Goal: Share content: Share content

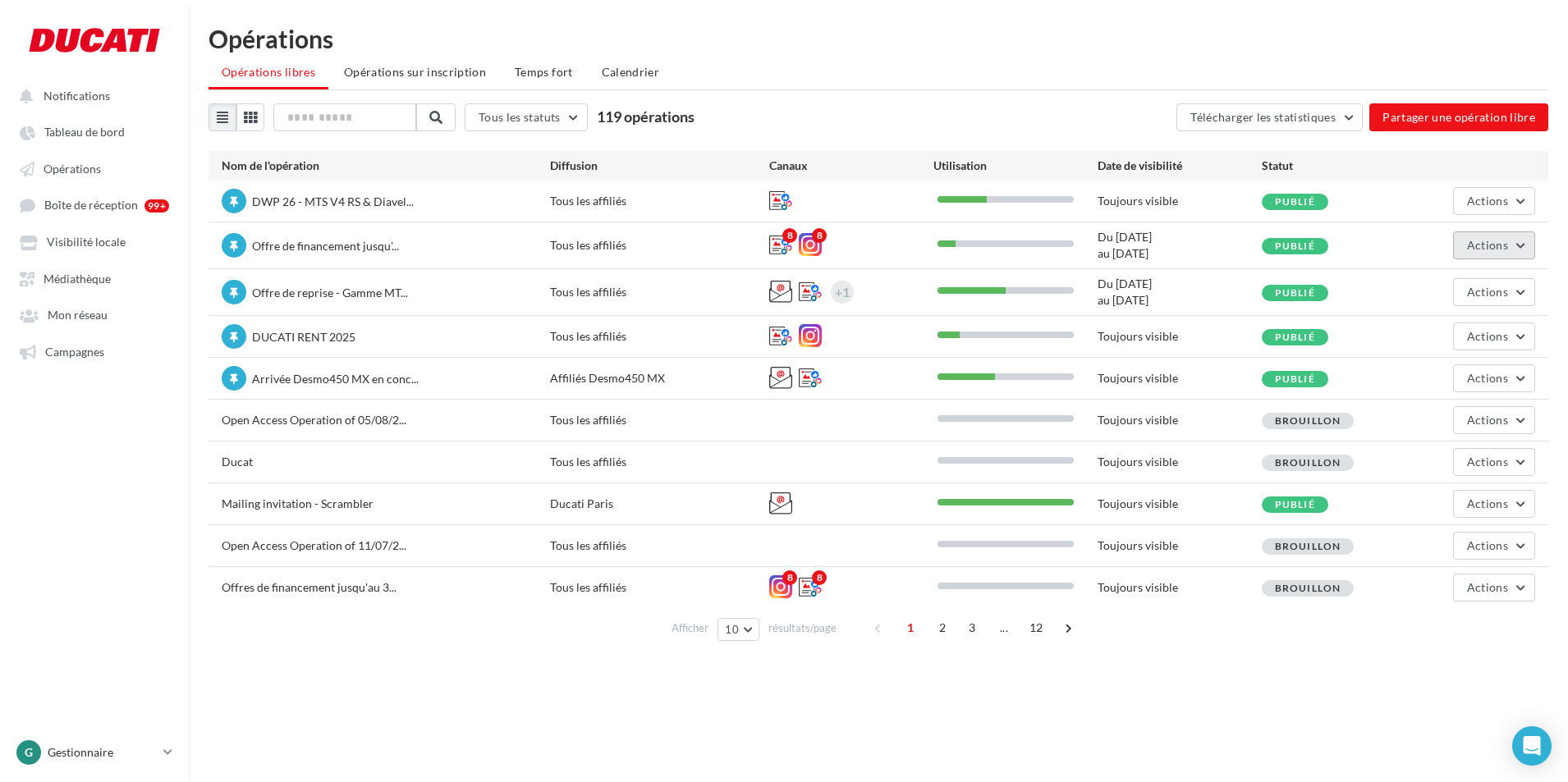
click at [1490, 241] on span "Actions" at bounding box center [1487, 245] width 41 height 14
click at [1439, 283] on button "Editer" at bounding box center [1447, 283] width 174 height 43
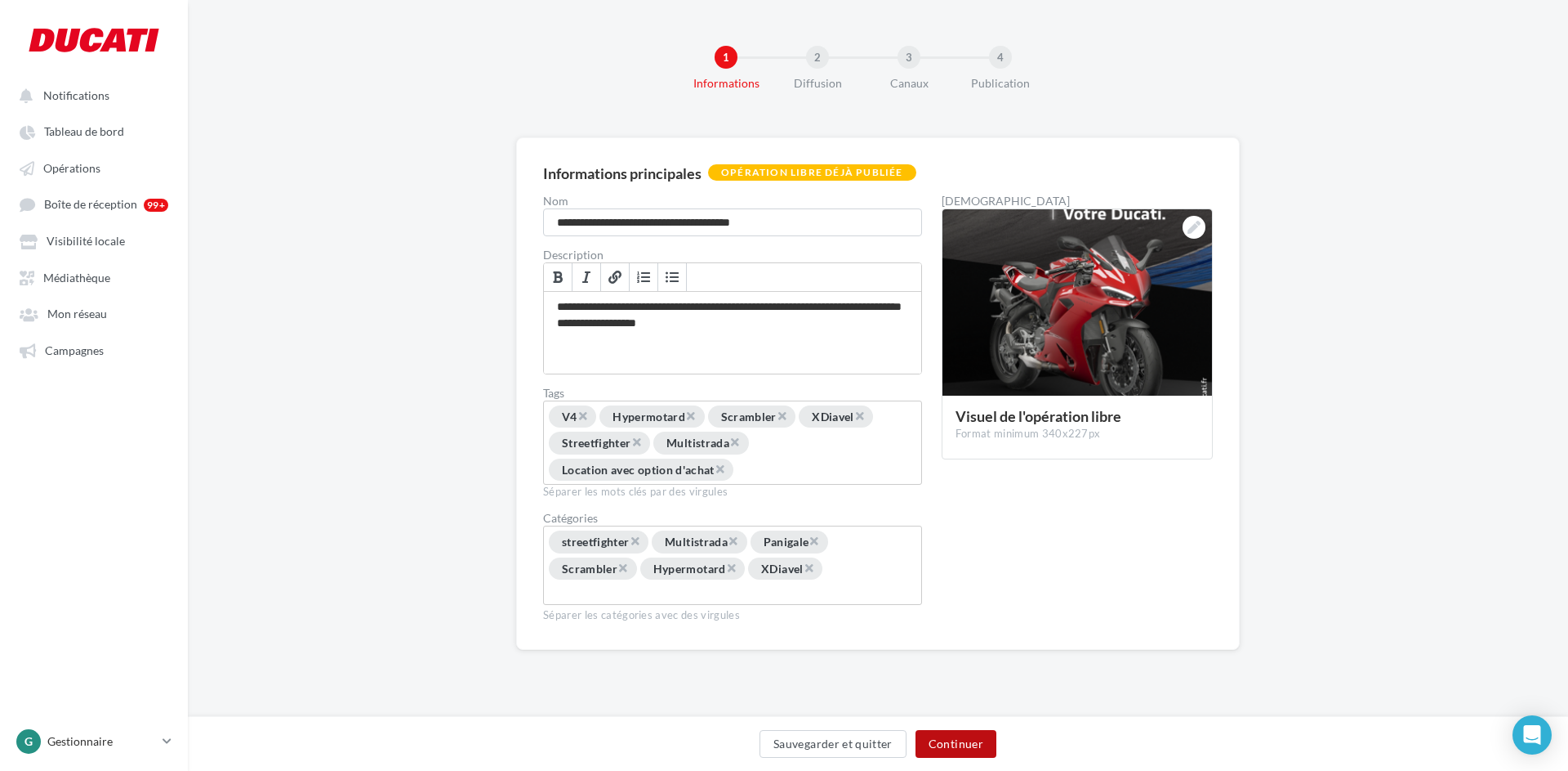
click at [981, 741] on button "Continuer" at bounding box center [956, 744] width 81 height 28
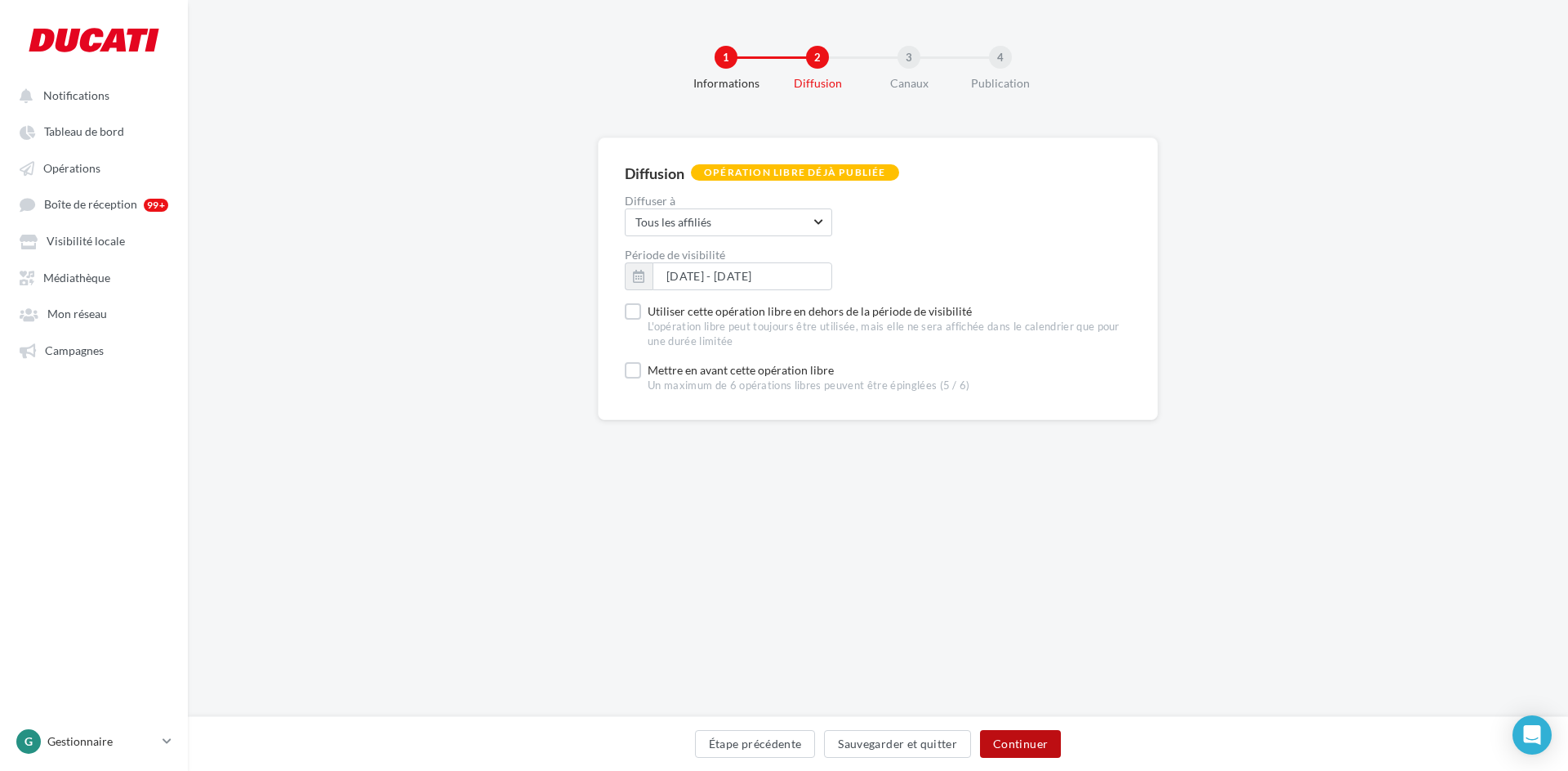
click at [1003, 739] on button "Continuer" at bounding box center [1020, 744] width 81 height 28
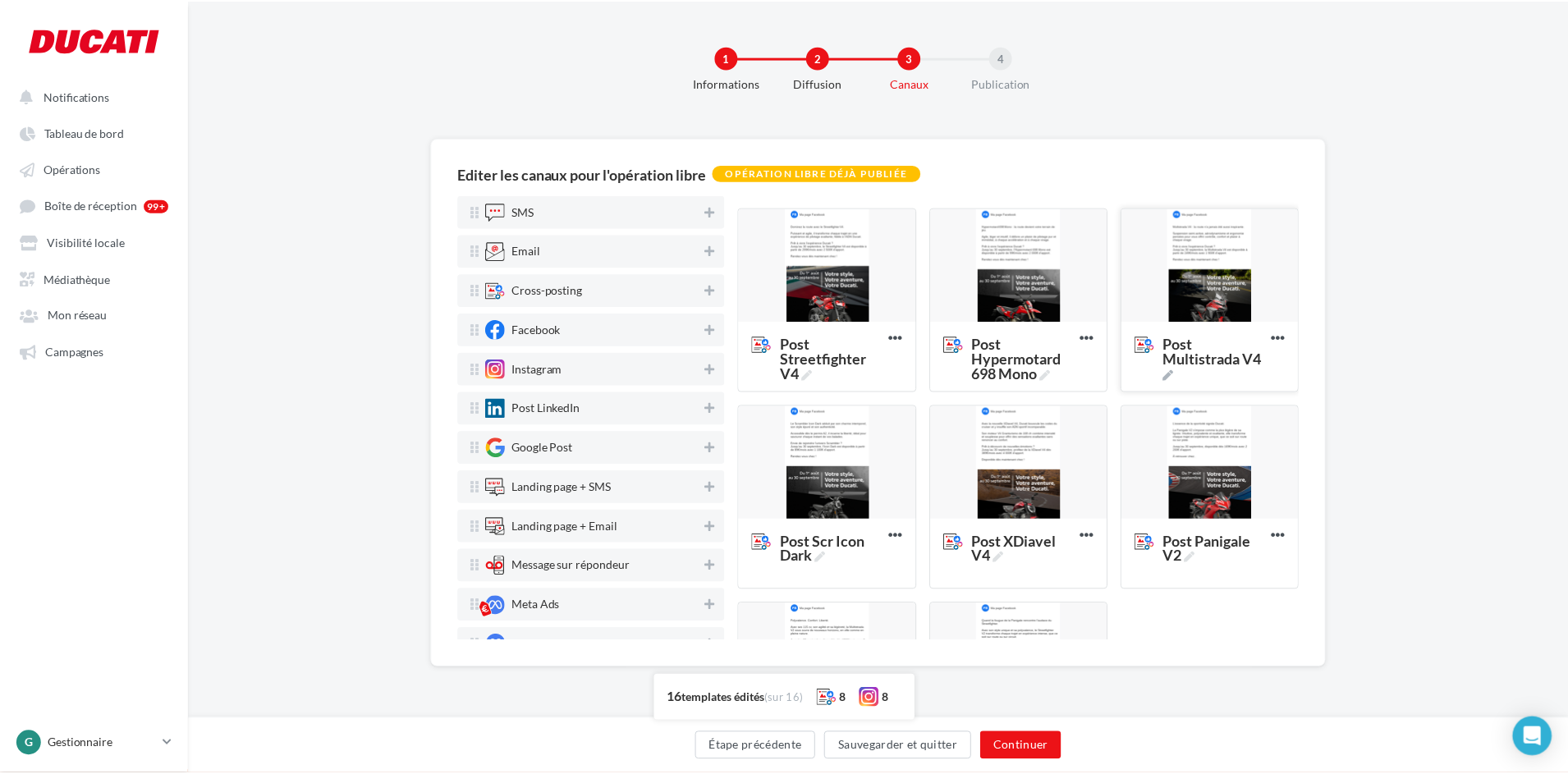
scroll to position [582, 0]
click at [1034, 272] on div at bounding box center [1024, 264] width 178 height 115
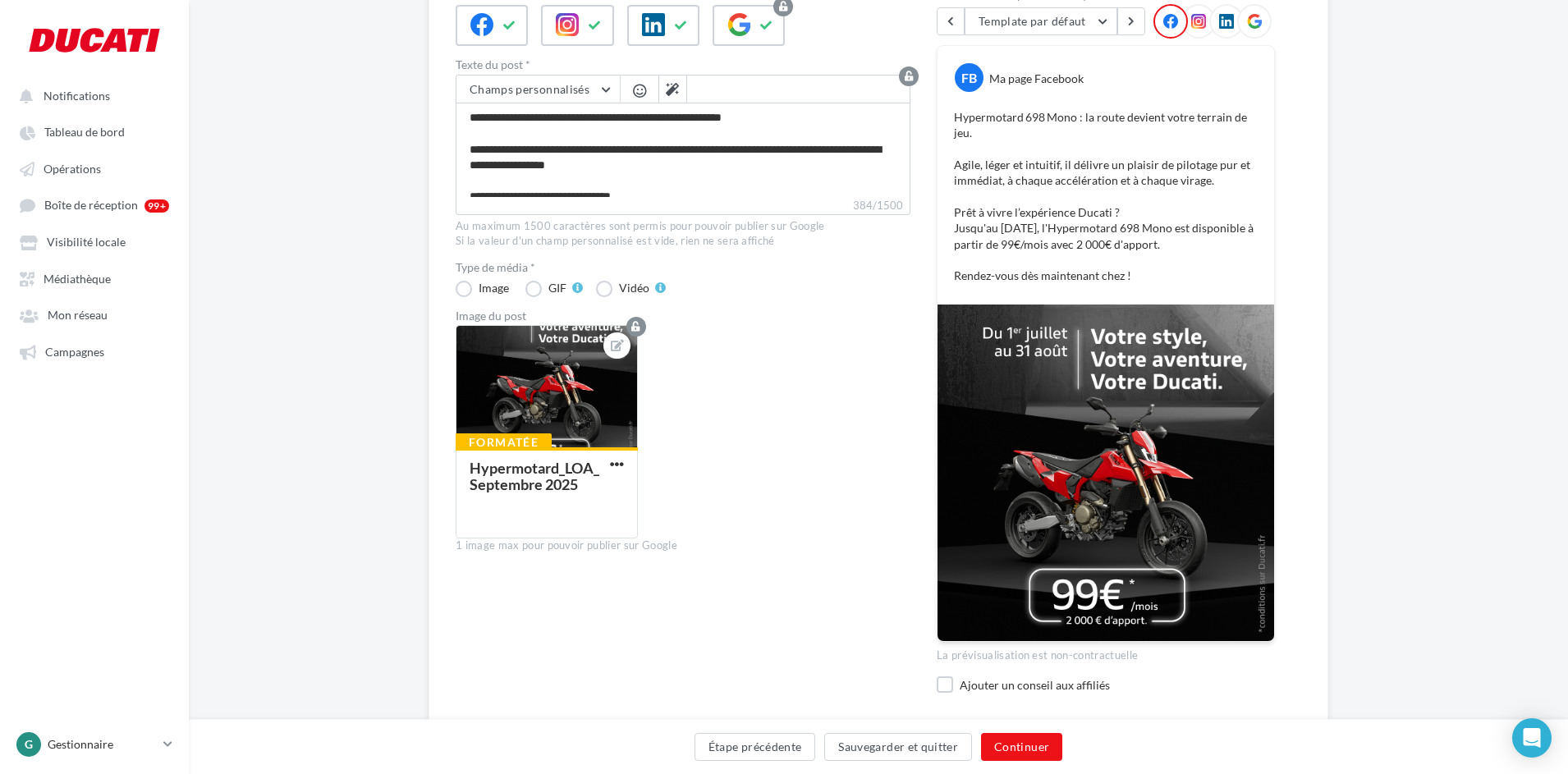
scroll to position [241, 0]
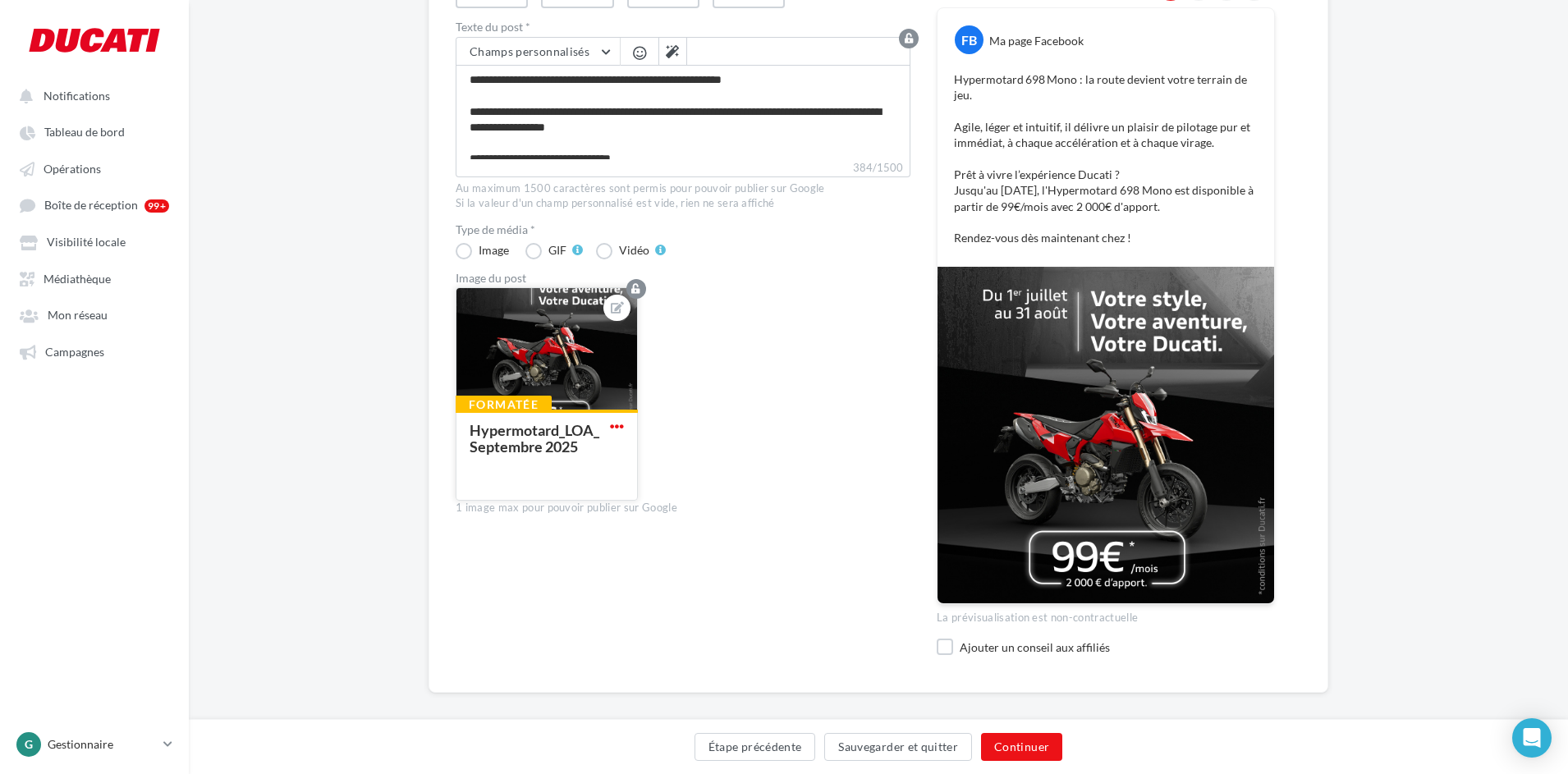
click at [618, 426] on span "button" at bounding box center [617, 426] width 14 height 14
click at [656, 450] on button "Remplacer l'image" at bounding box center [693, 458] width 173 height 42
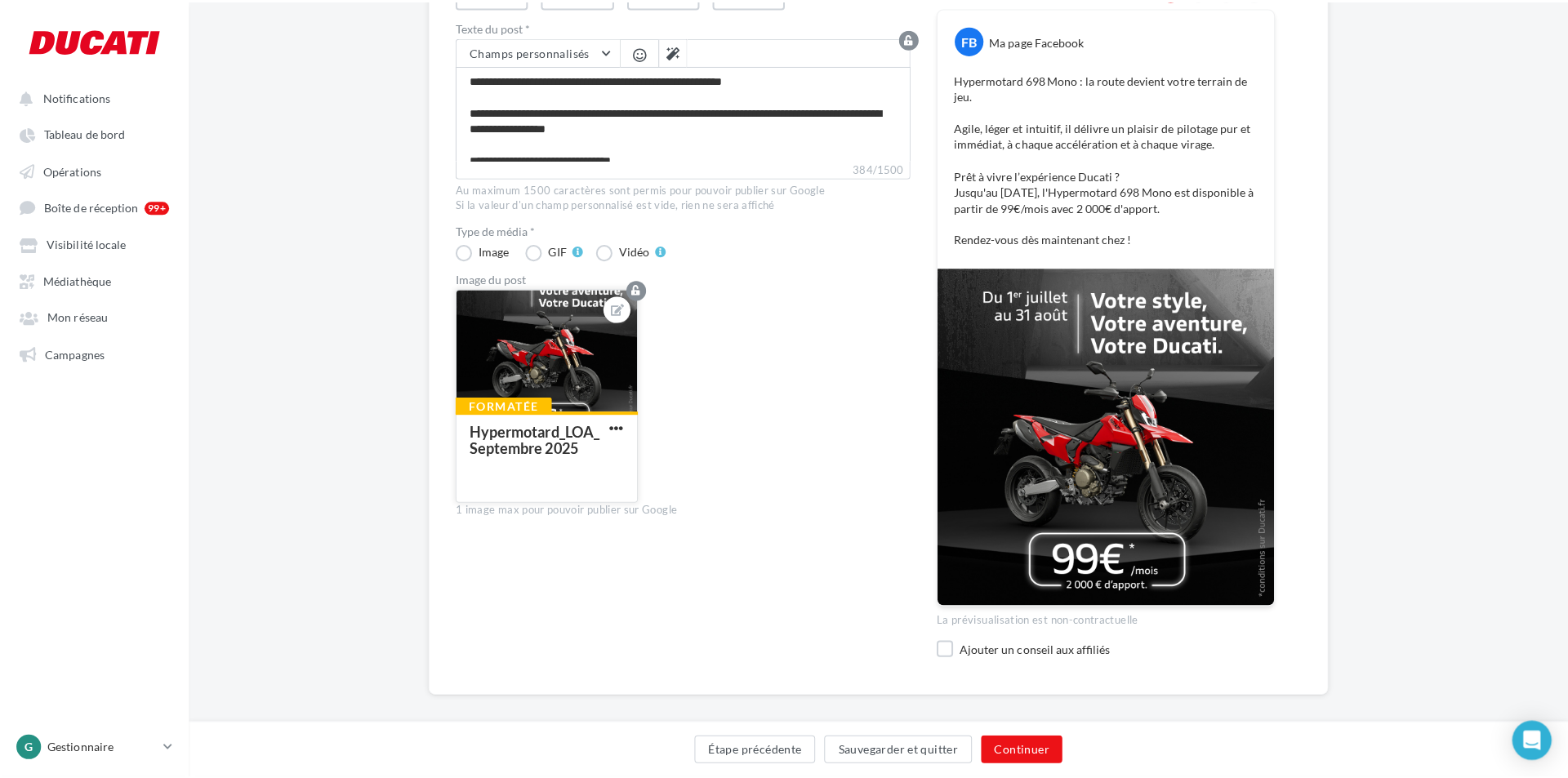
scroll to position [231, 0]
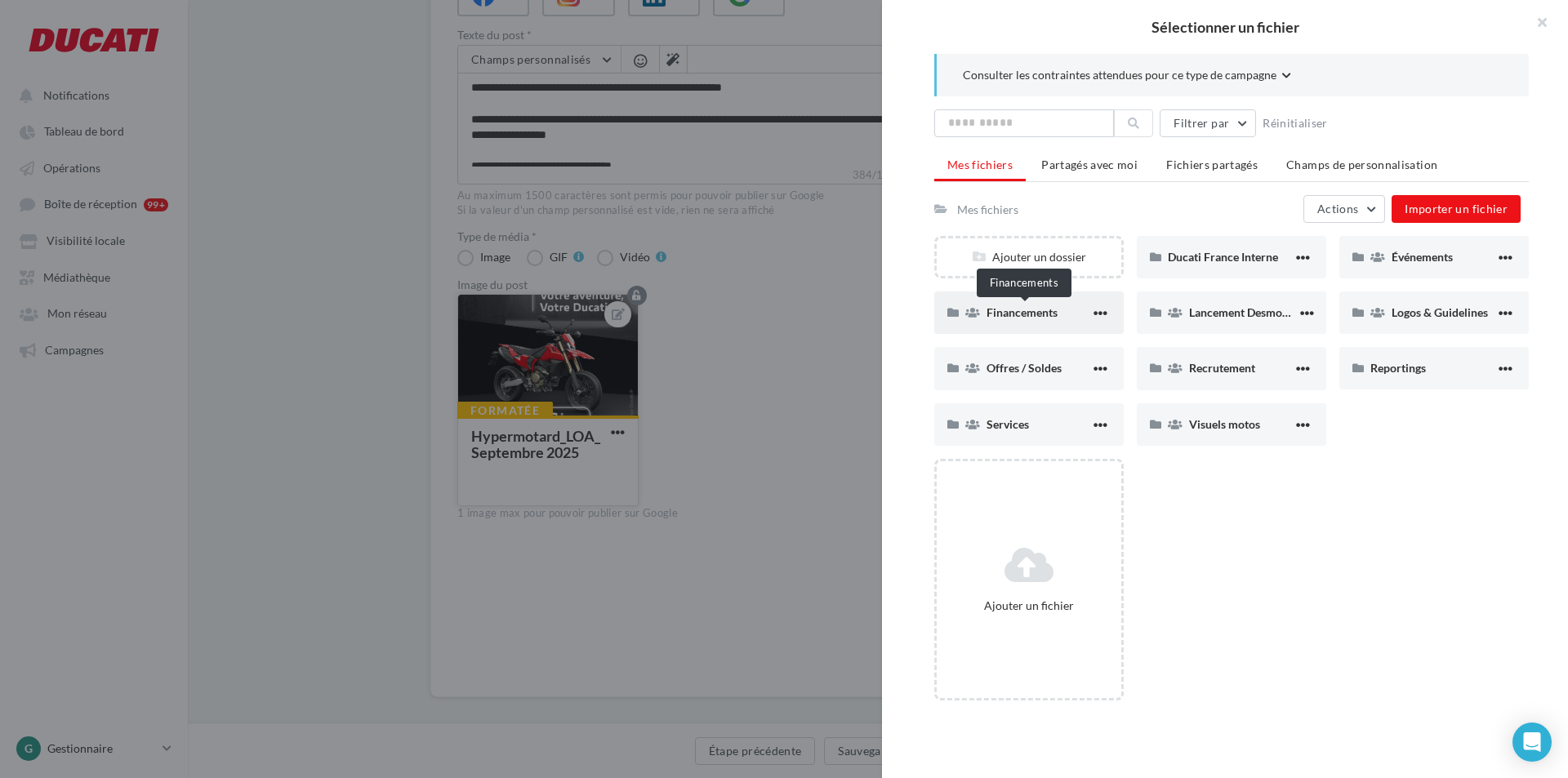
click at [1005, 314] on span "Financements" at bounding box center [1022, 312] width 71 height 14
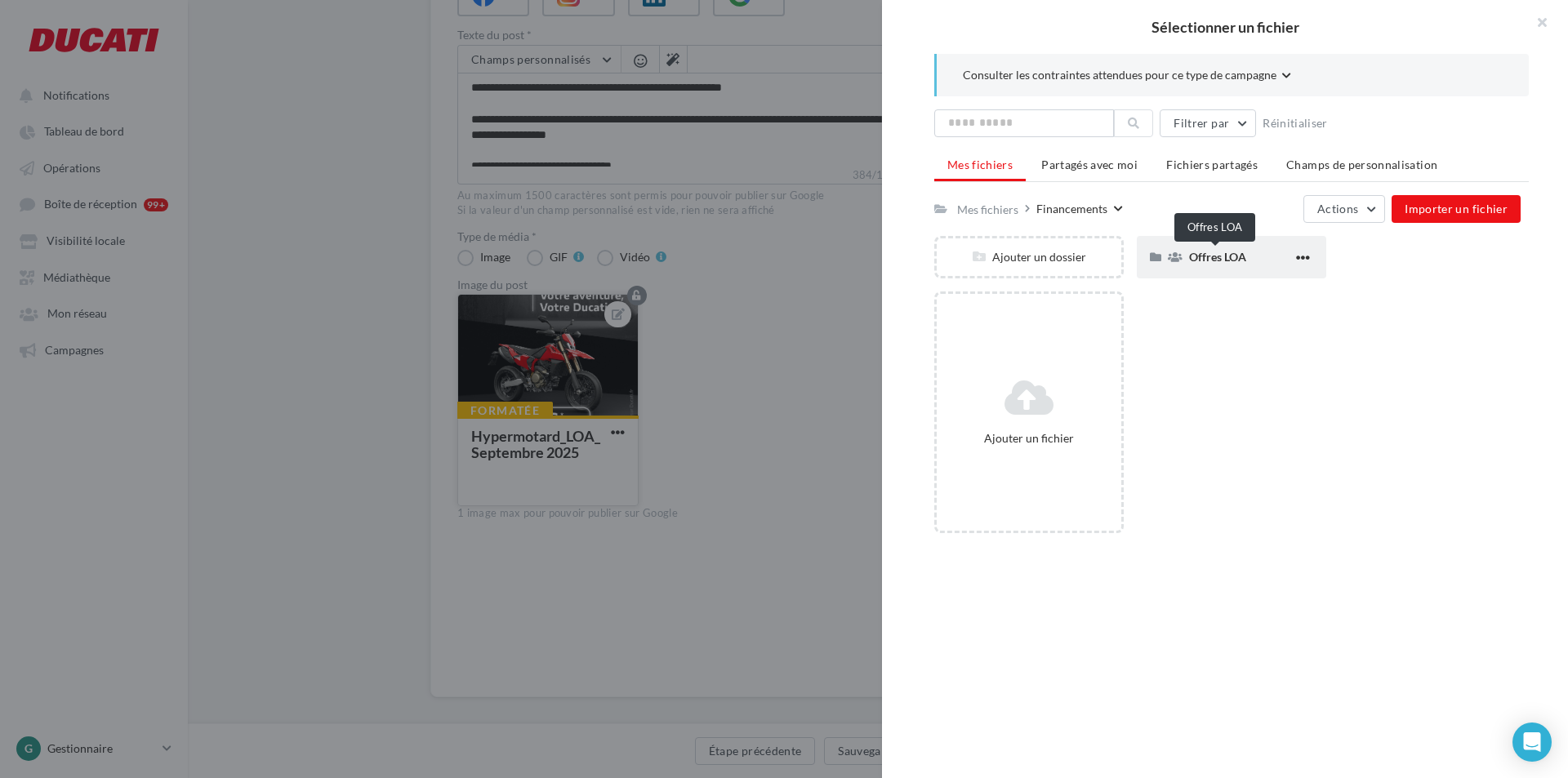
click at [1205, 258] on span "Offres LOA" at bounding box center [1218, 257] width 57 height 14
click at [1399, 258] on span "Septembre 2025" at bounding box center [1434, 257] width 84 height 14
click at [1235, 265] on div "Post" at bounding box center [1241, 257] width 104 height 17
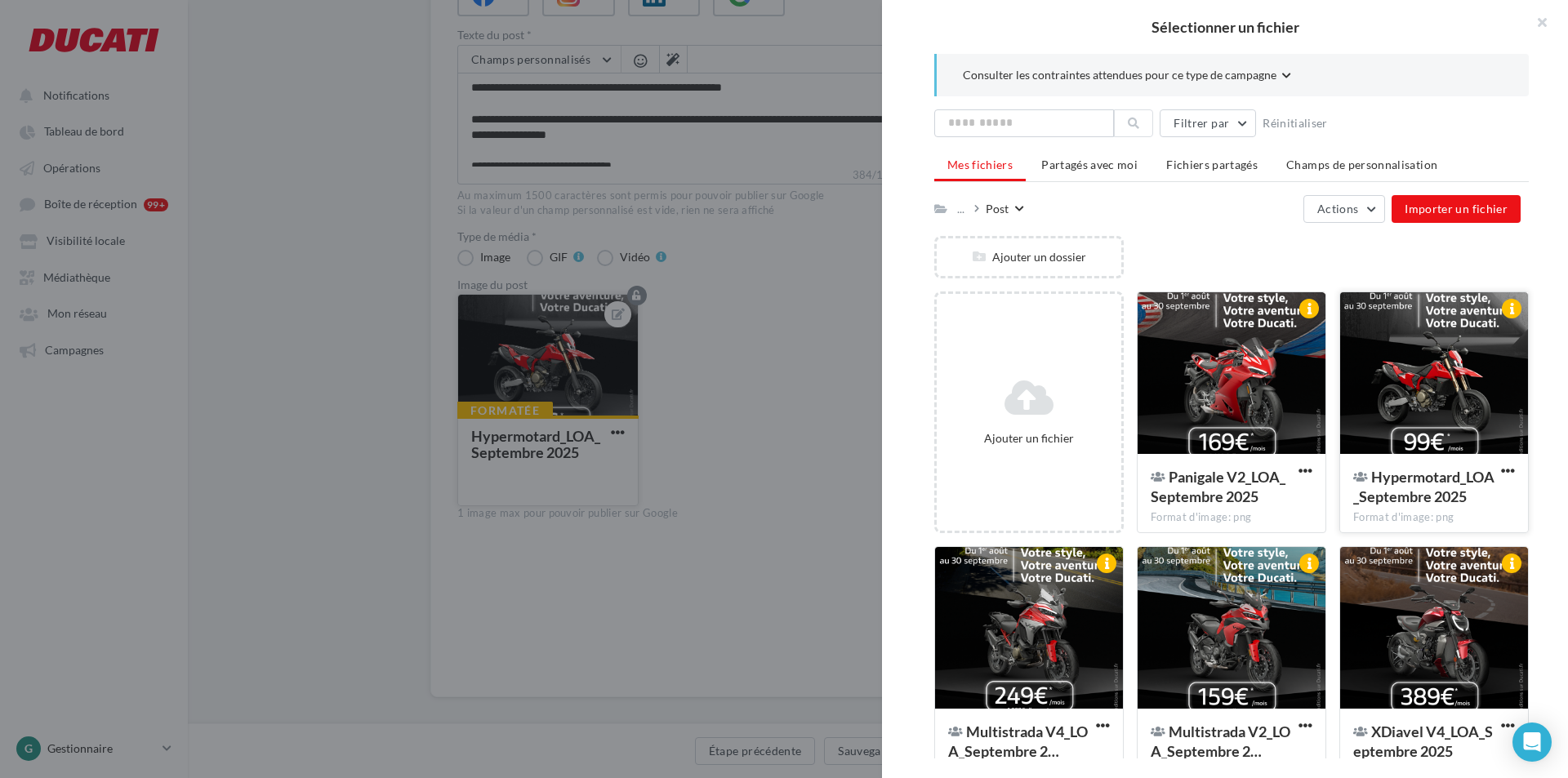
click at [1405, 387] on div at bounding box center [1434, 374] width 188 height 164
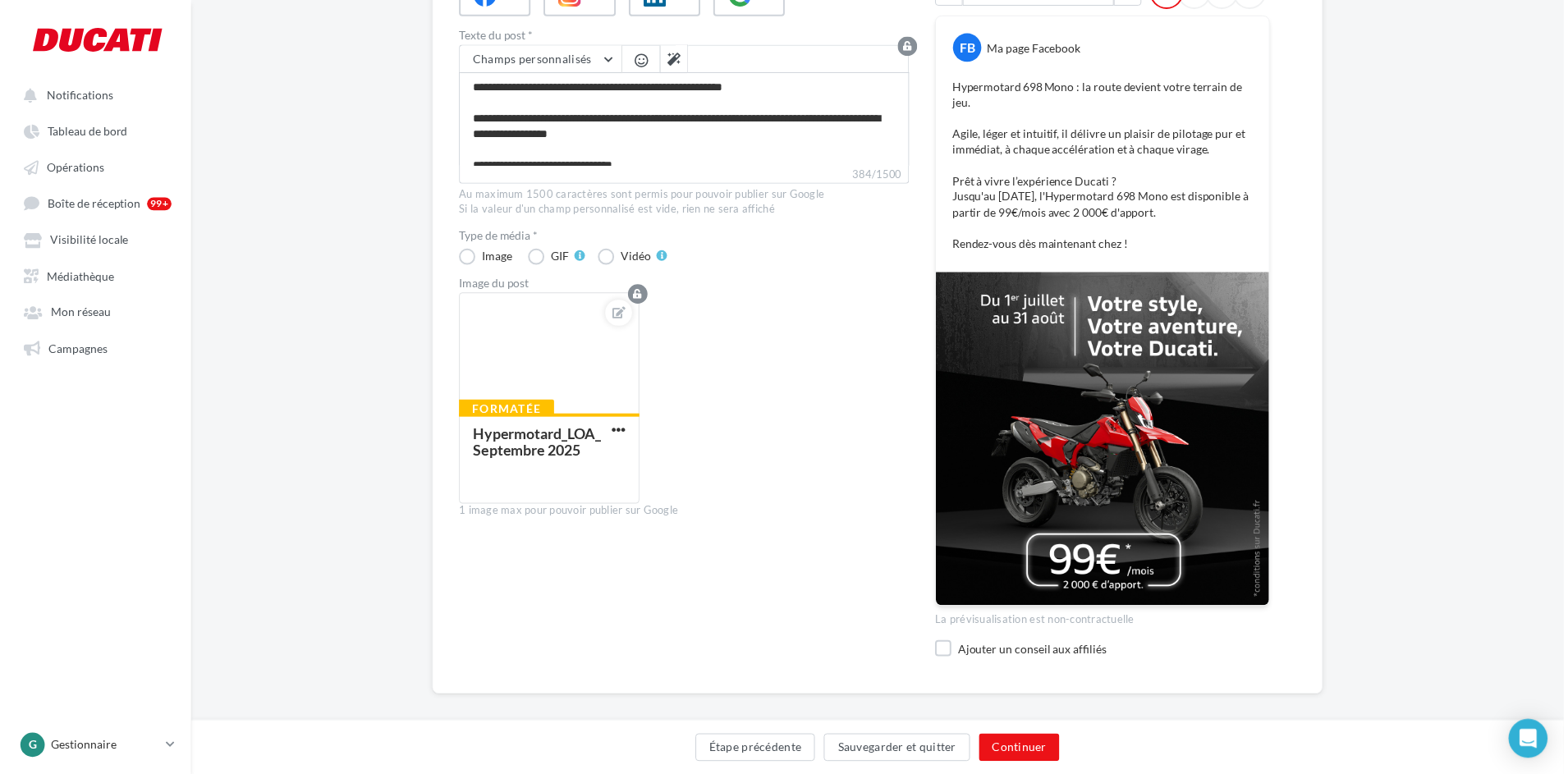
scroll to position [241, 0]
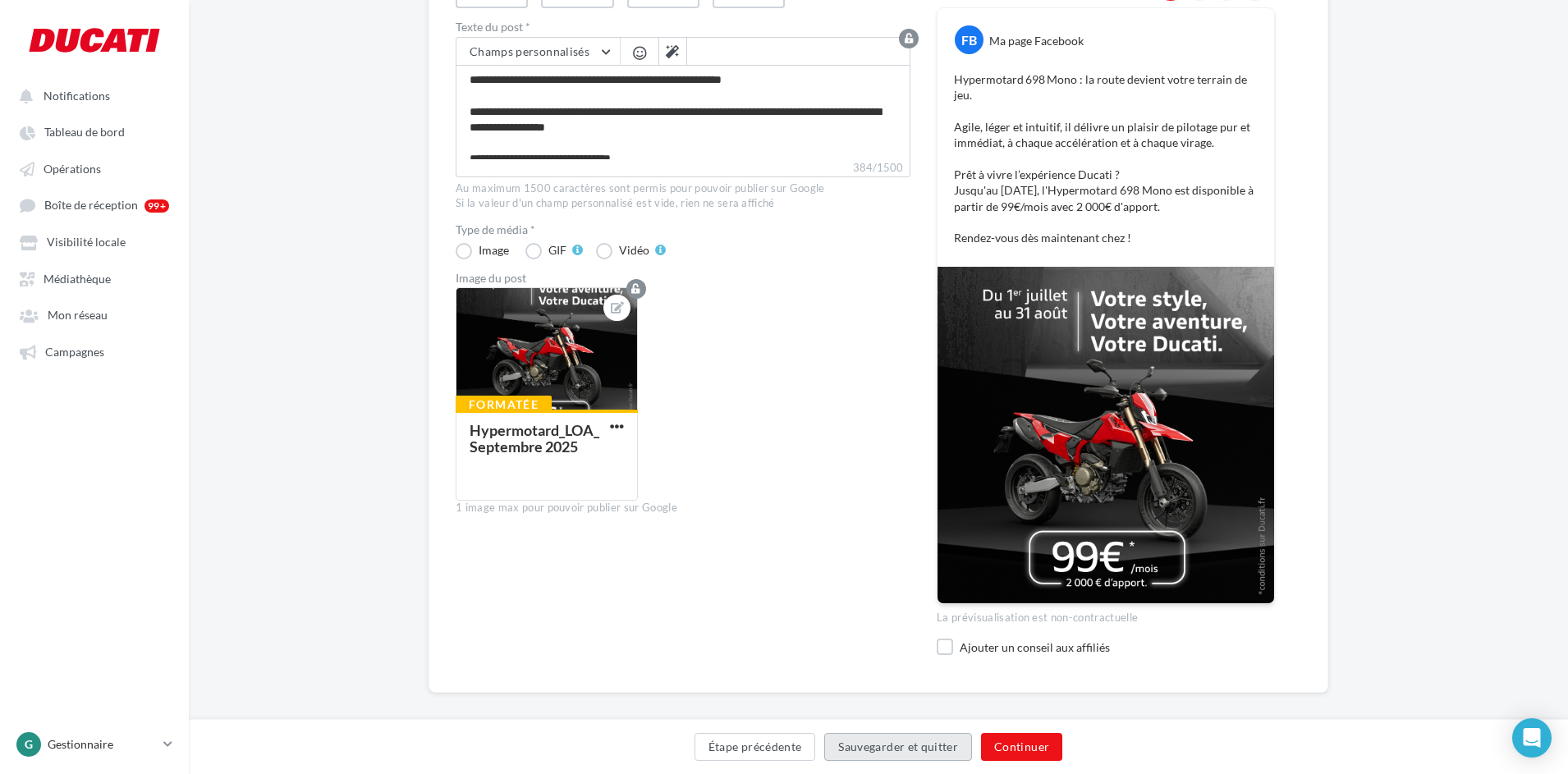
click at [889, 744] on button "Sauvegarder et quitter" at bounding box center [898, 747] width 148 height 28
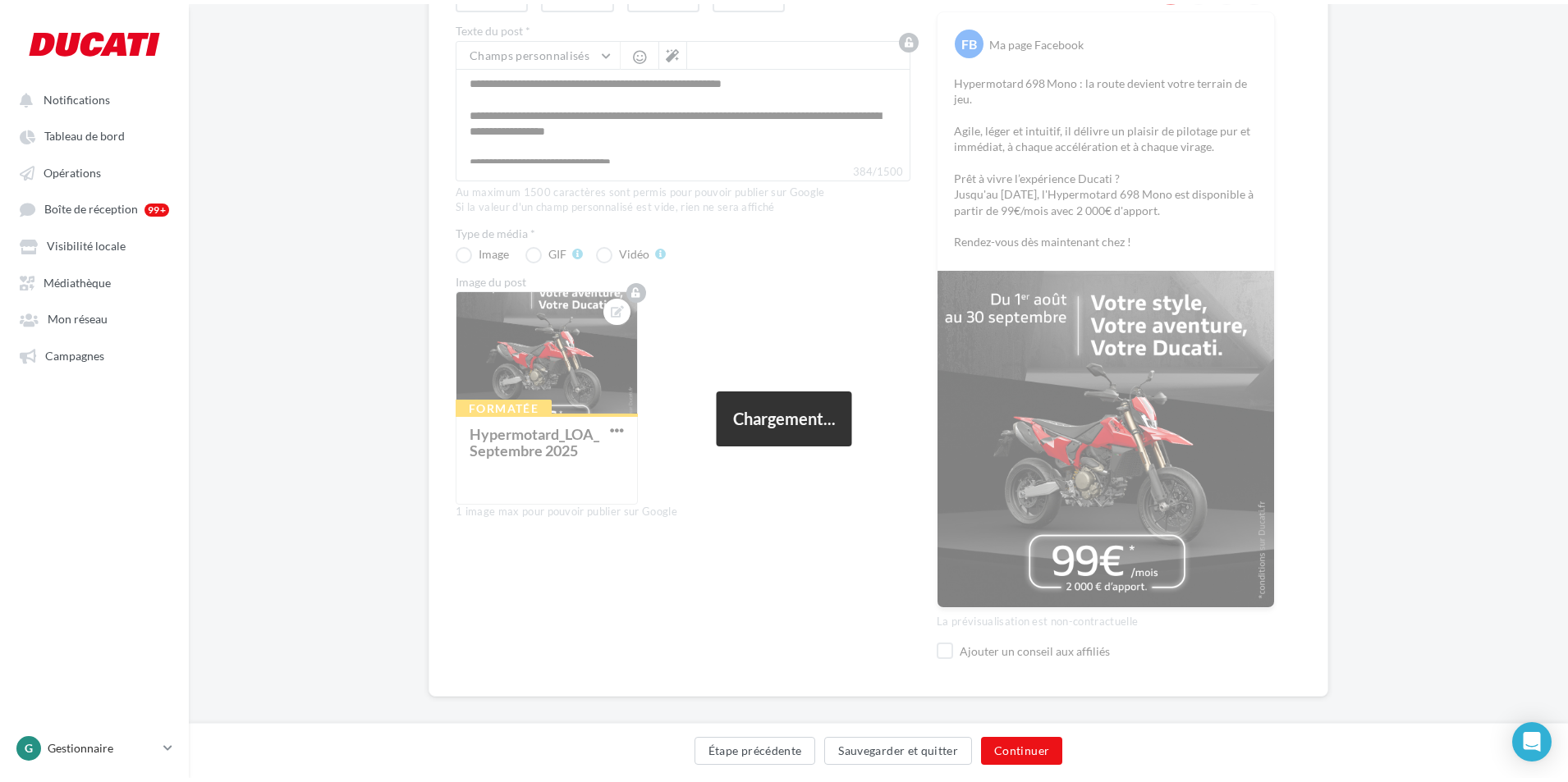
scroll to position [26, 0]
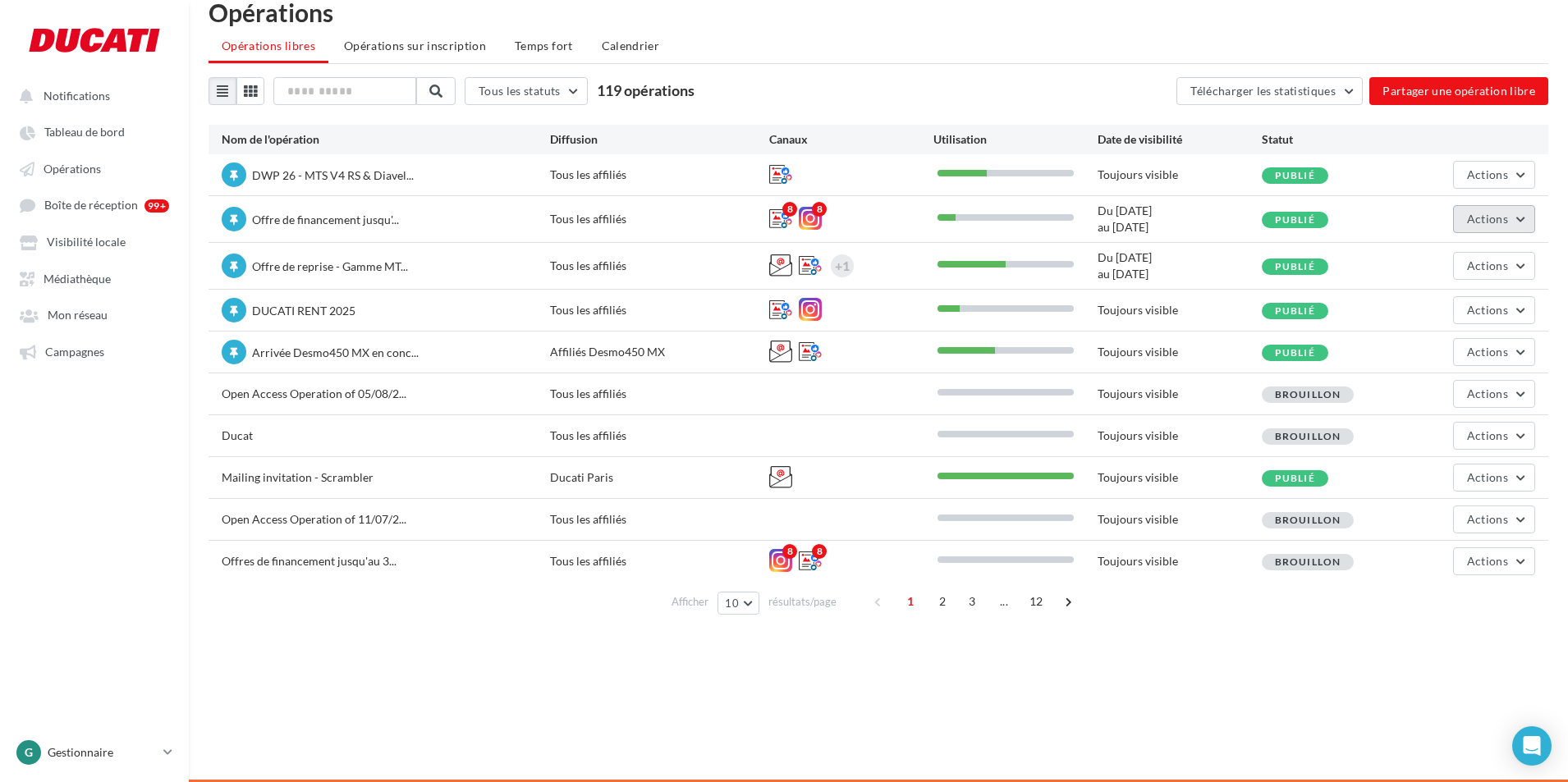
click at [1490, 213] on span "Actions" at bounding box center [1487, 219] width 41 height 14
click at [1479, 251] on button "Editer" at bounding box center [1447, 257] width 174 height 43
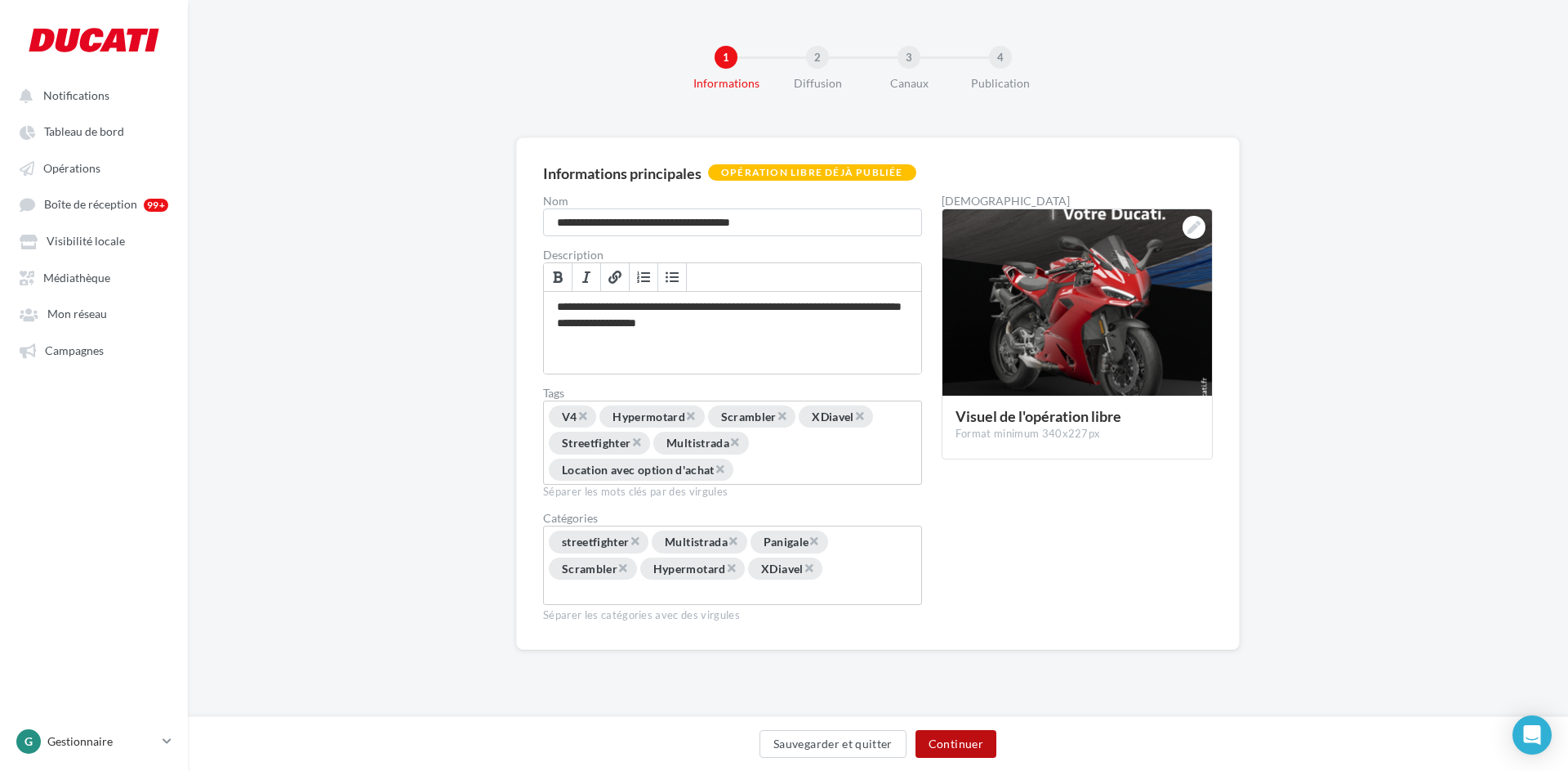
click at [966, 750] on button "Continuer" at bounding box center [956, 744] width 81 height 28
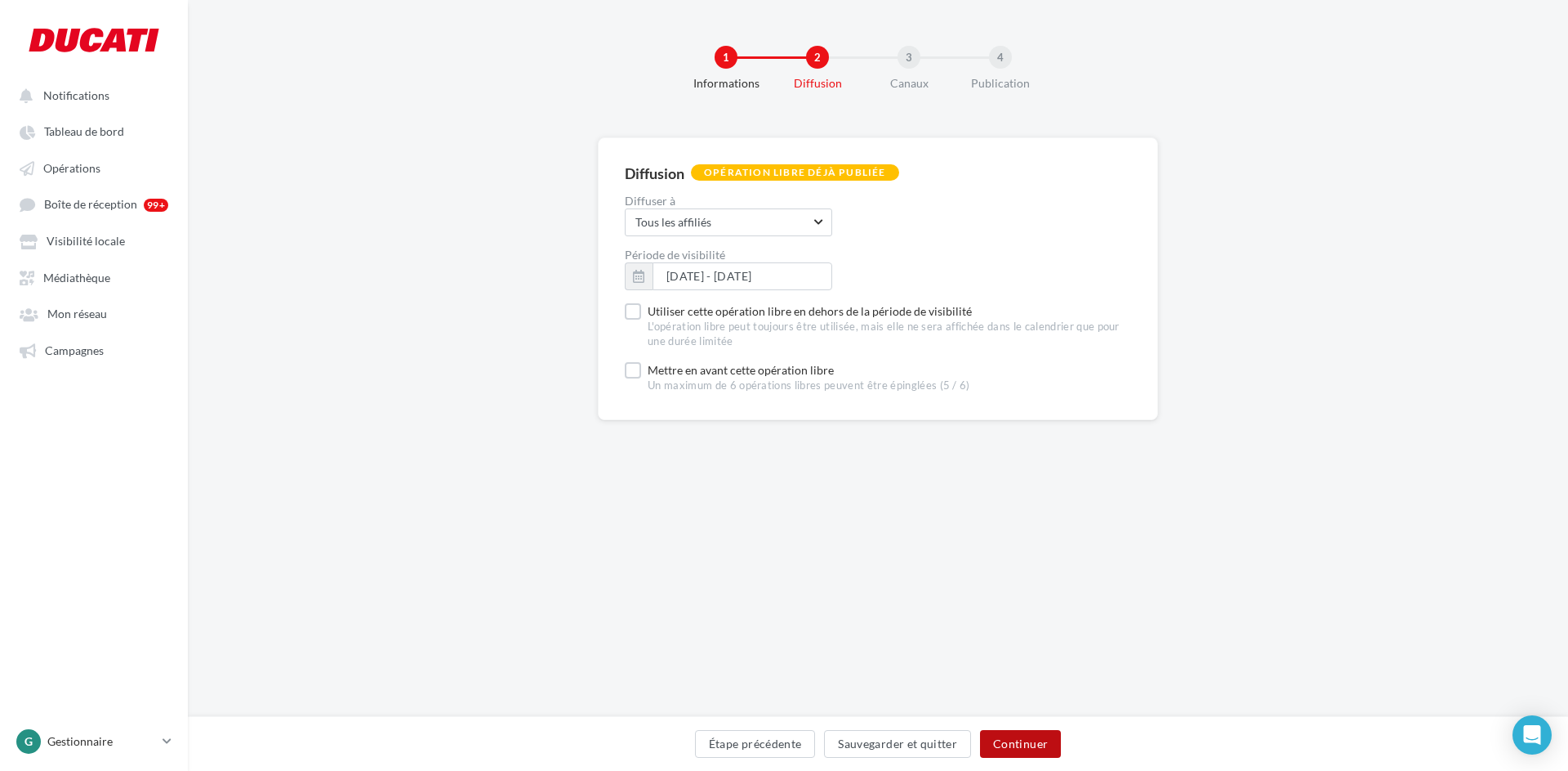
click at [1018, 740] on button "Continuer" at bounding box center [1020, 744] width 81 height 28
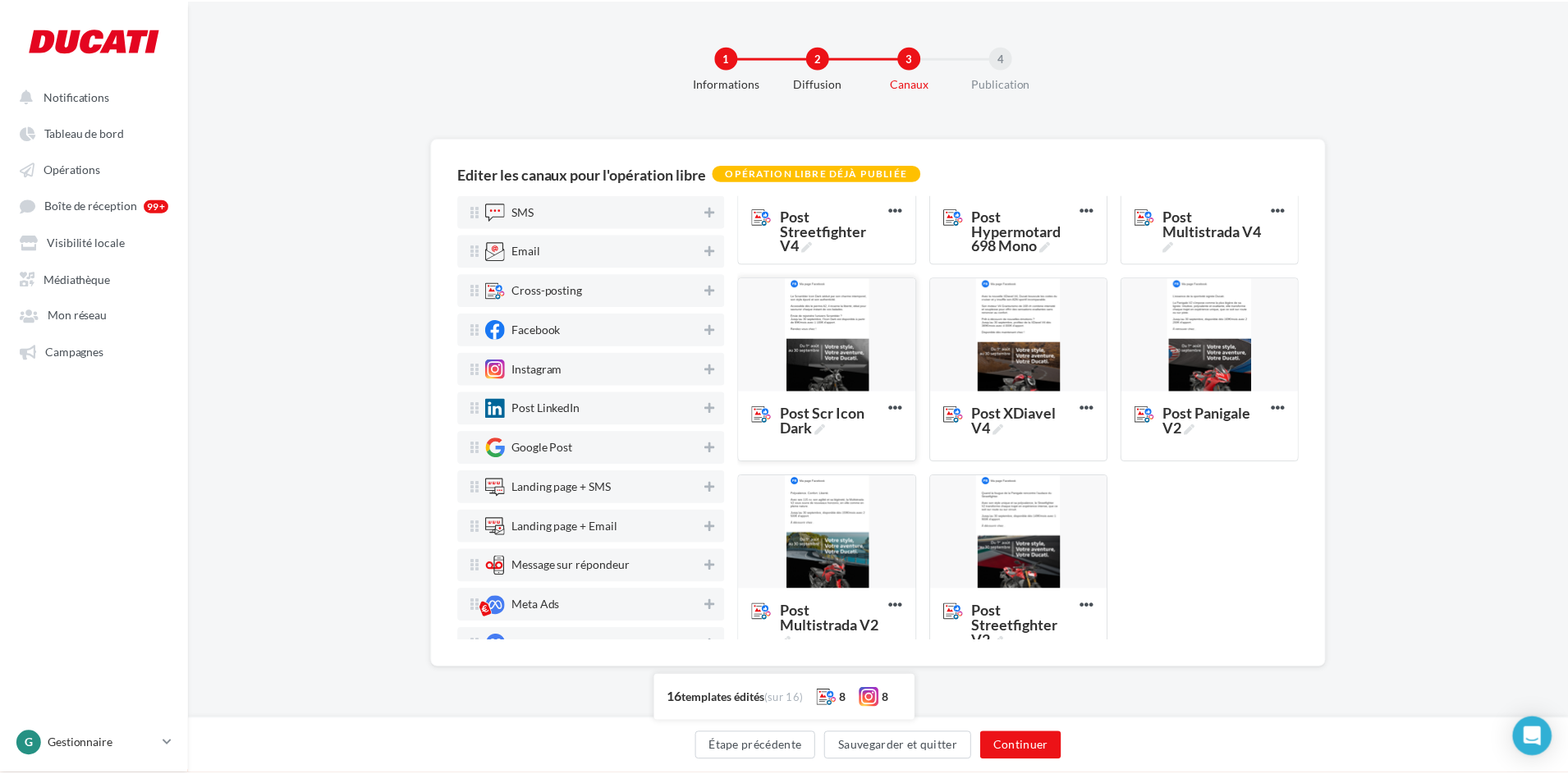
scroll to position [746, 0]
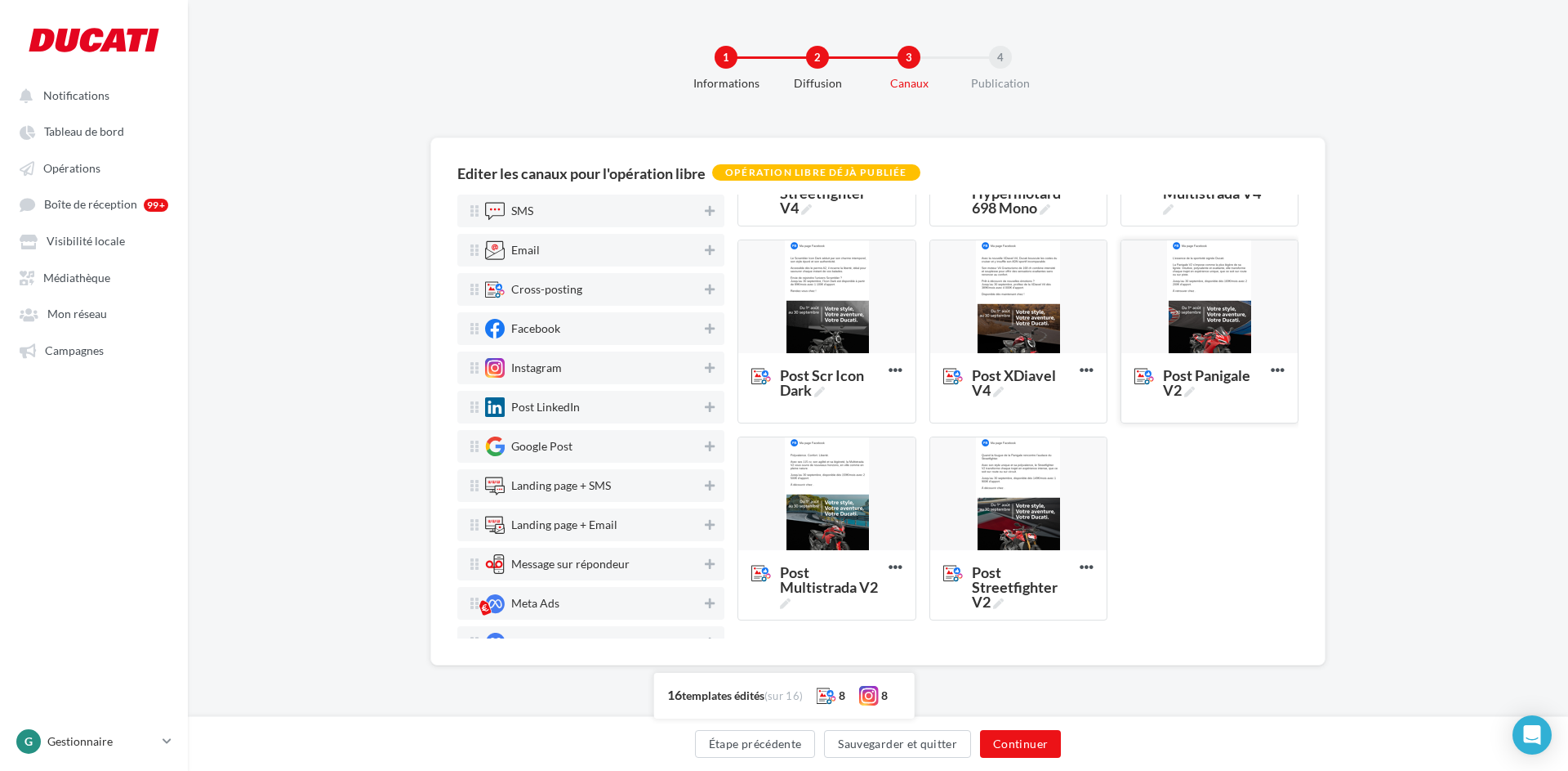
click at [1211, 311] on div at bounding box center [1209, 297] width 177 height 114
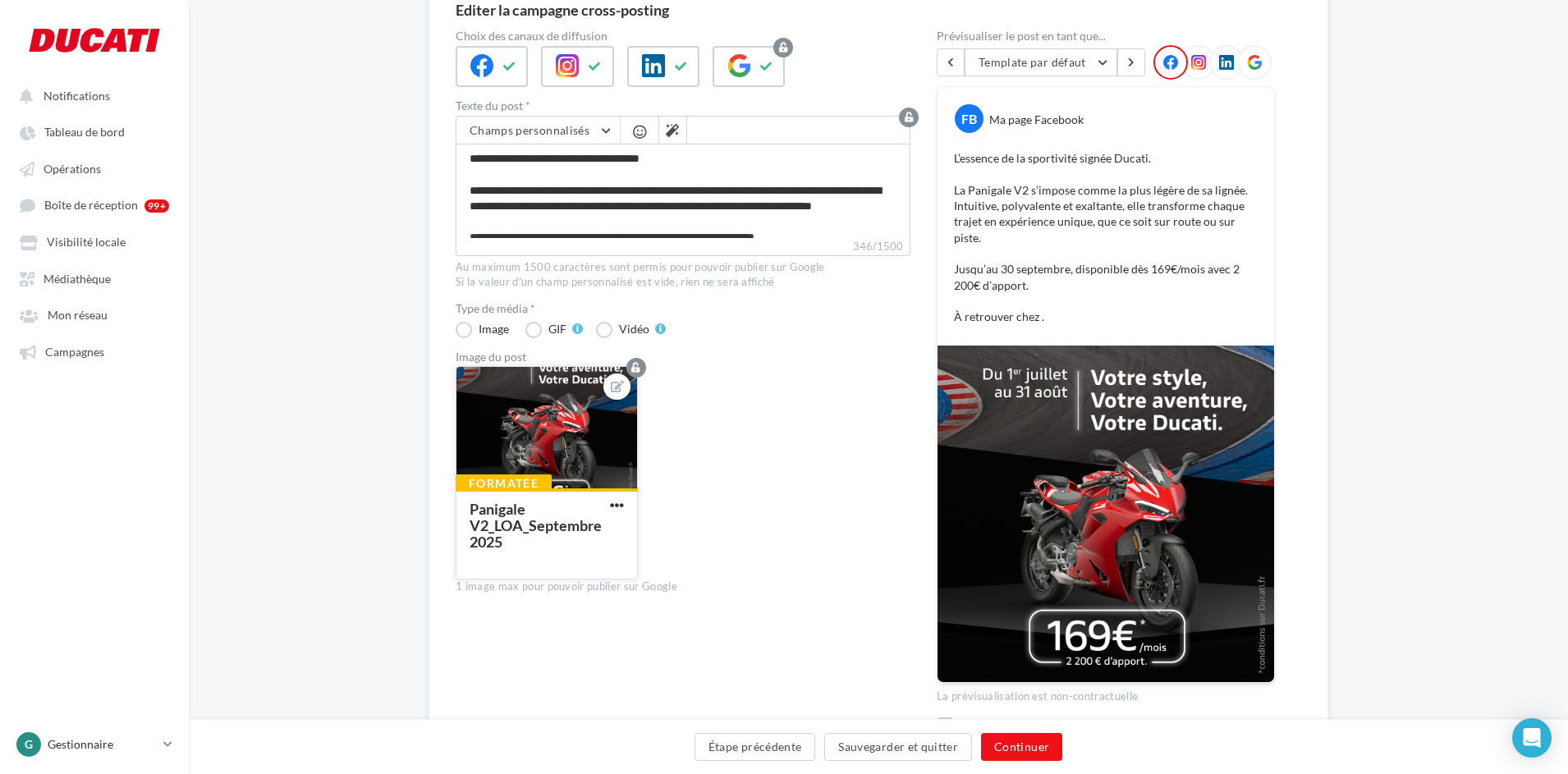
scroll to position [164, 0]
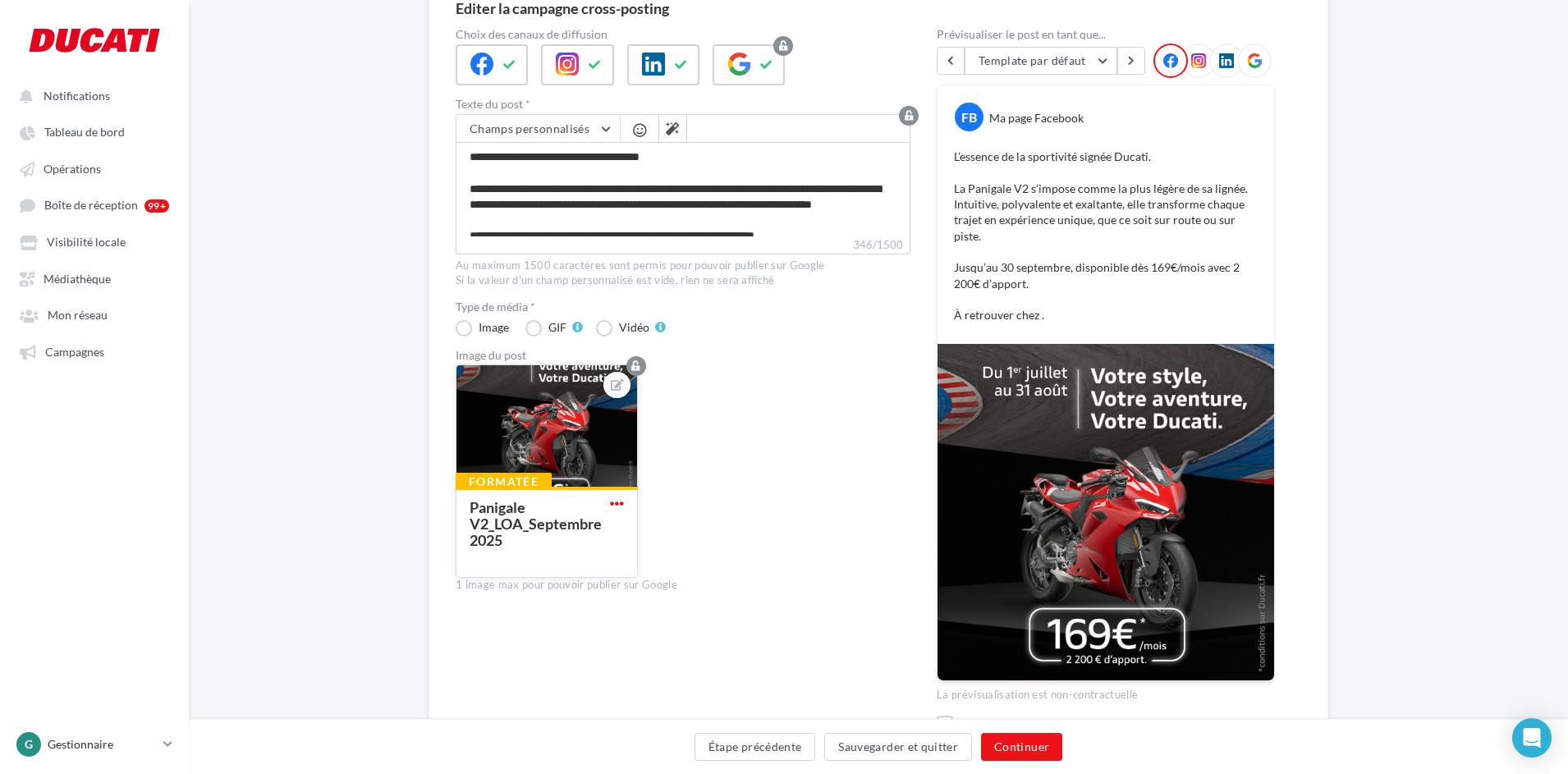
click at [617, 500] on span "button" at bounding box center [617, 504] width 14 height 14
click at [664, 538] on button "Remplacer l'image" at bounding box center [693, 535] width 173 height 42
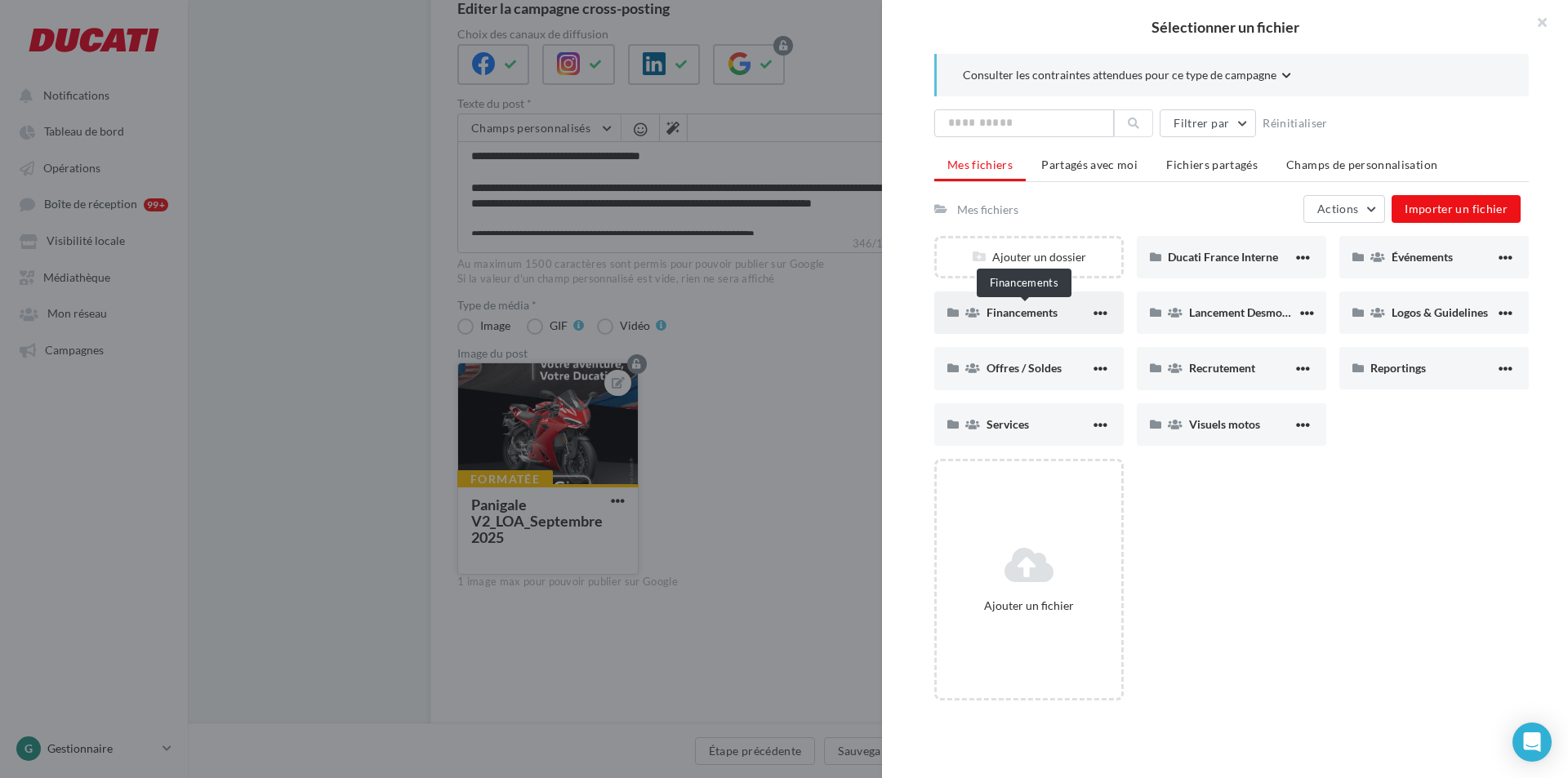
click at [1054, 318] on span "Financements" at bounding box center [1022, 312] width 71 height 14
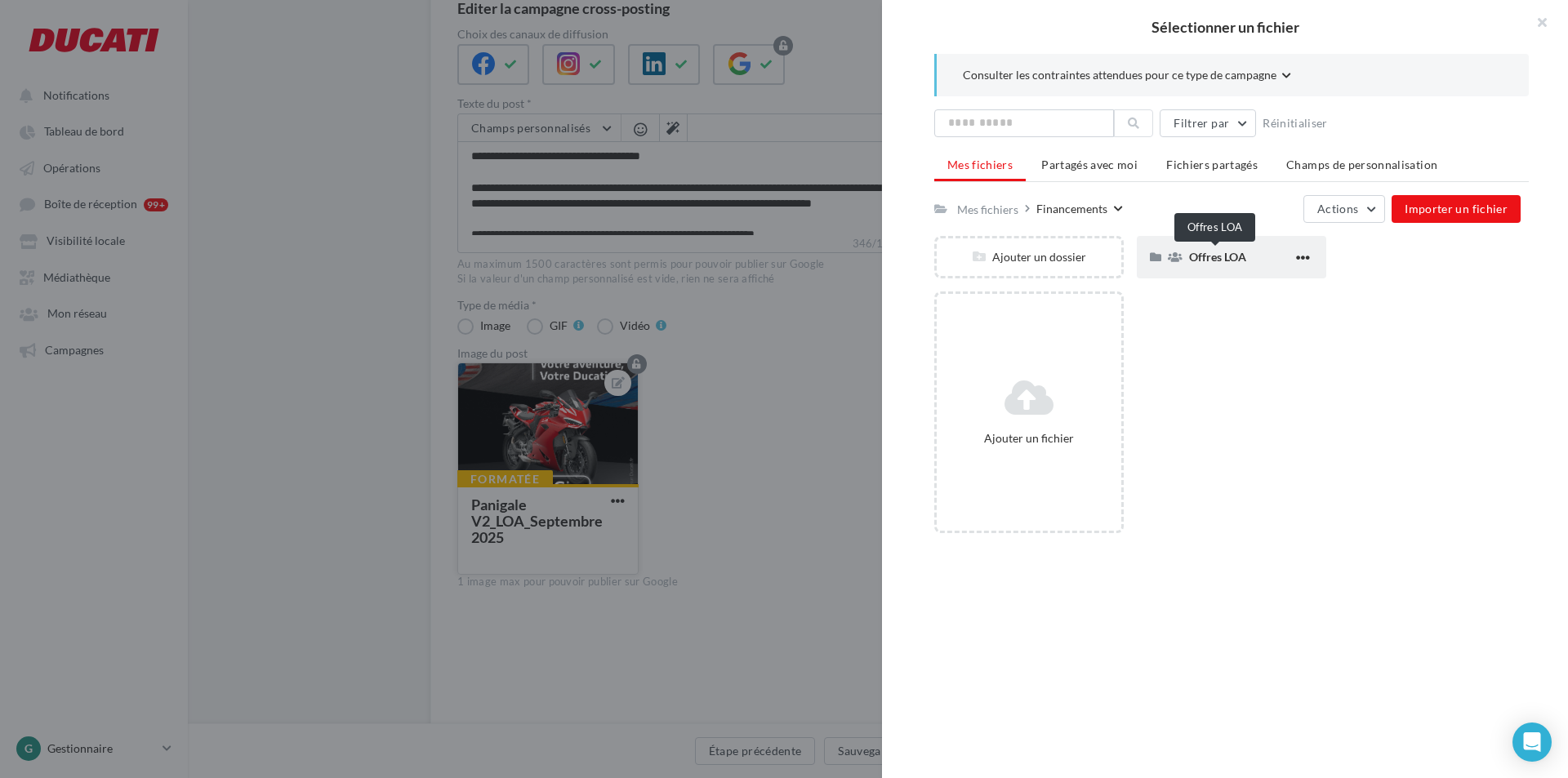
click at [1217, 258] on span "Offres LOA" at bounding box center [1218, 257] width 57 height 14
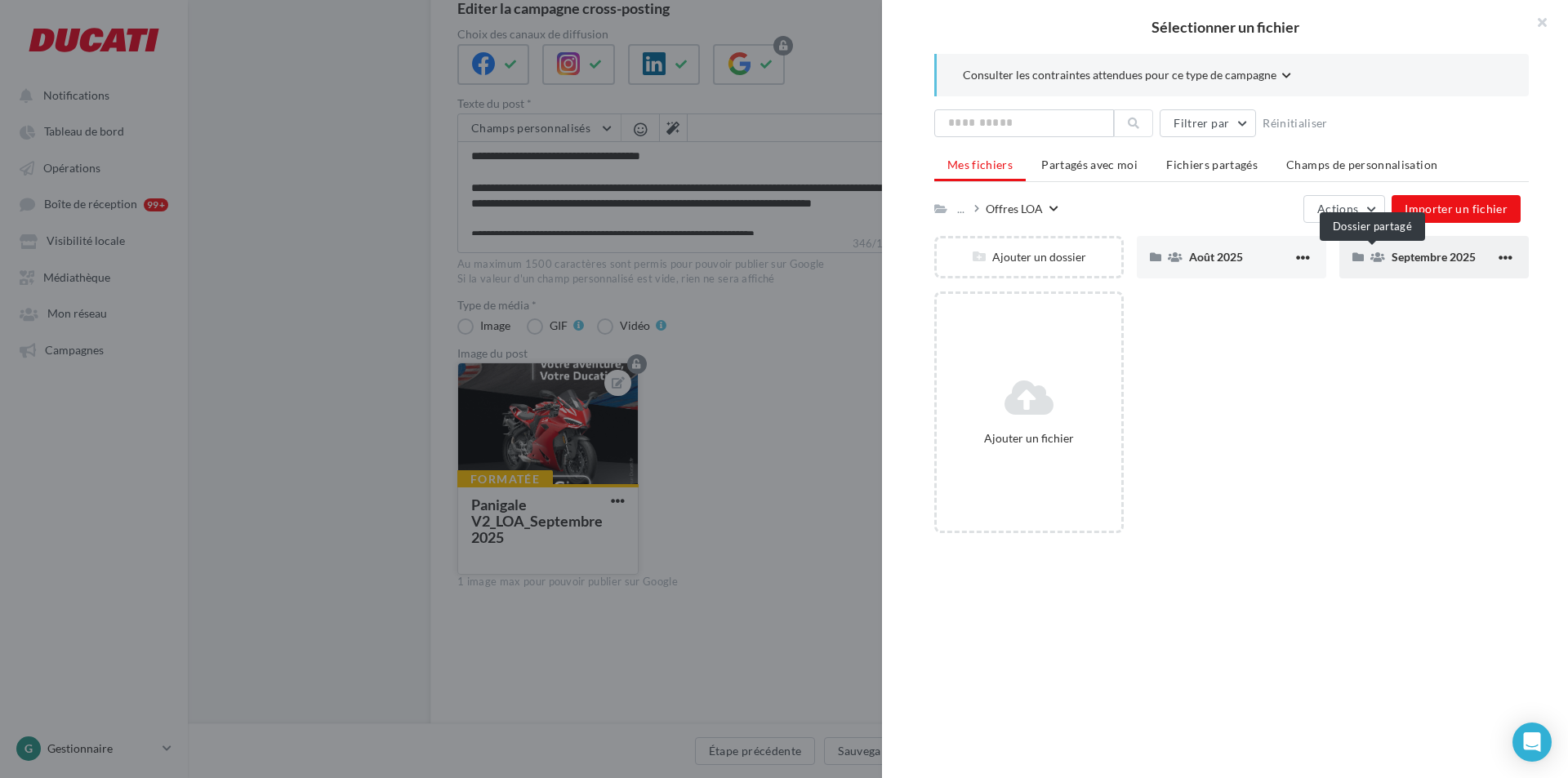
click at [1370, 258] on icon at bounding box center [1377, 257] width 15 height 11
click at [1222, 256] on div "Post" at bounding box center [1241, 257] width 104 height 16
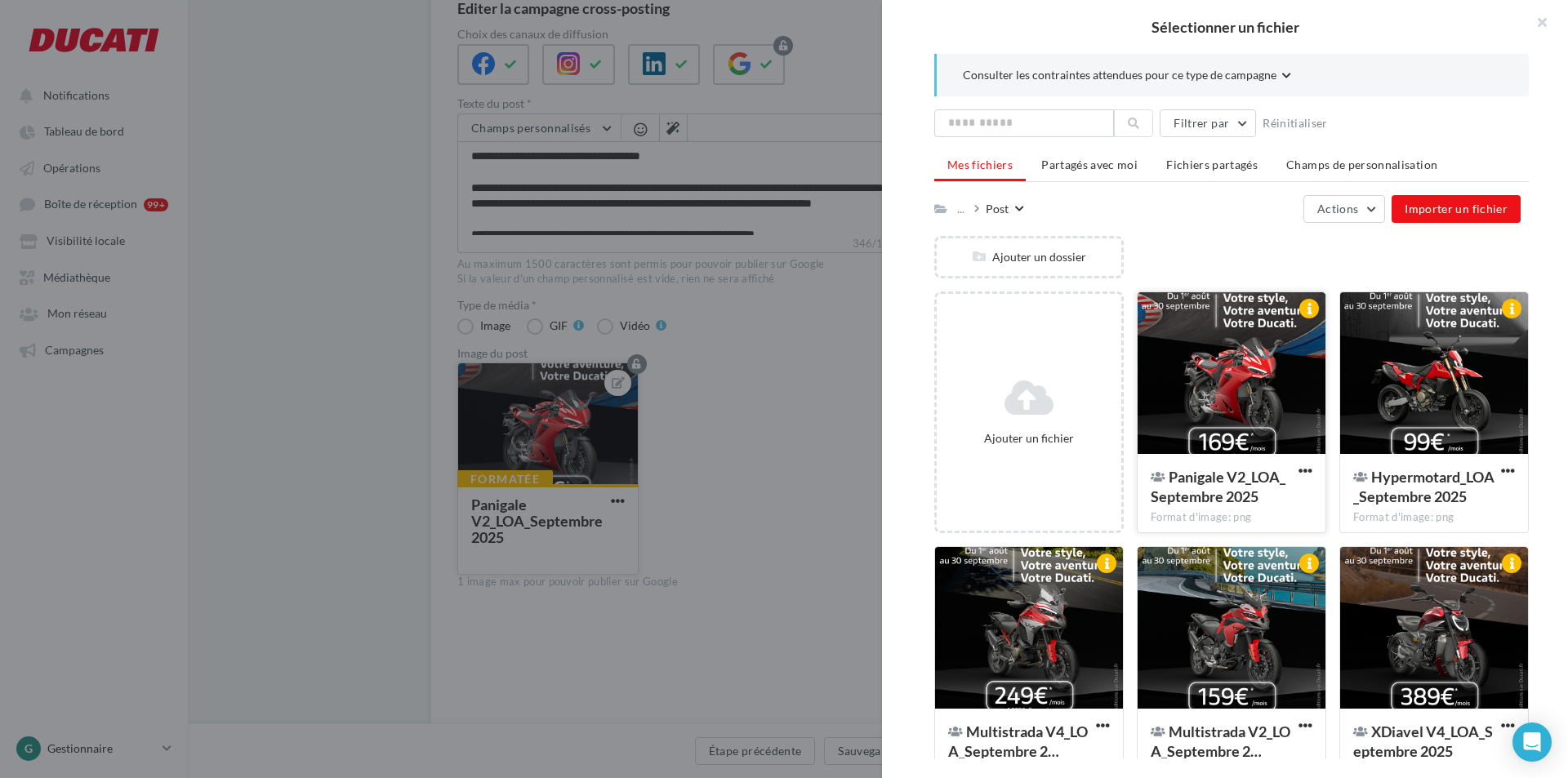
click at [1215, 372] on div at bounding box center [1232, 374] width 188 height 164
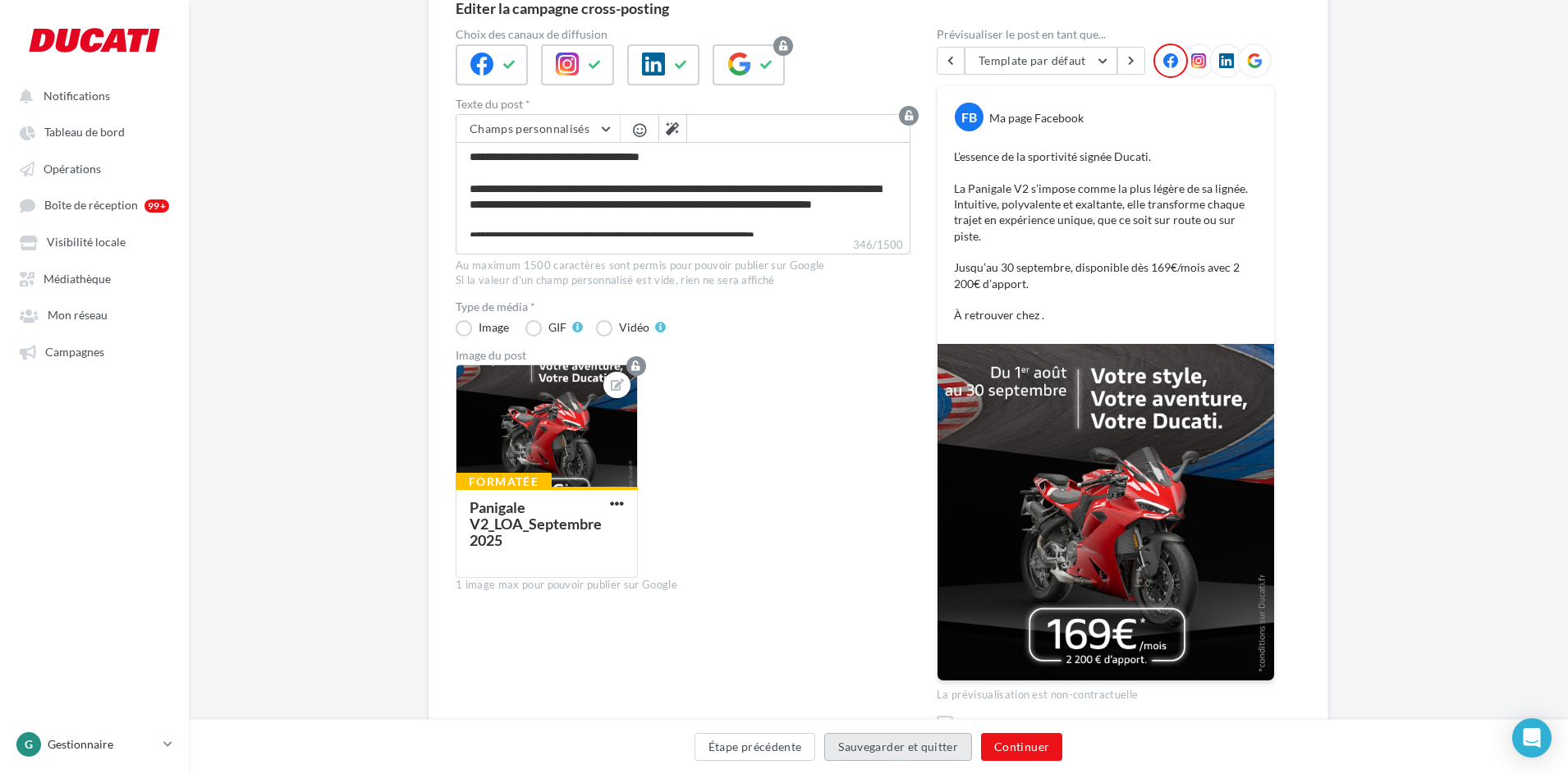
click at [856, 746] on button "Sauvegarder et quitter" at bounding box center [898, 747] width 148 height 28
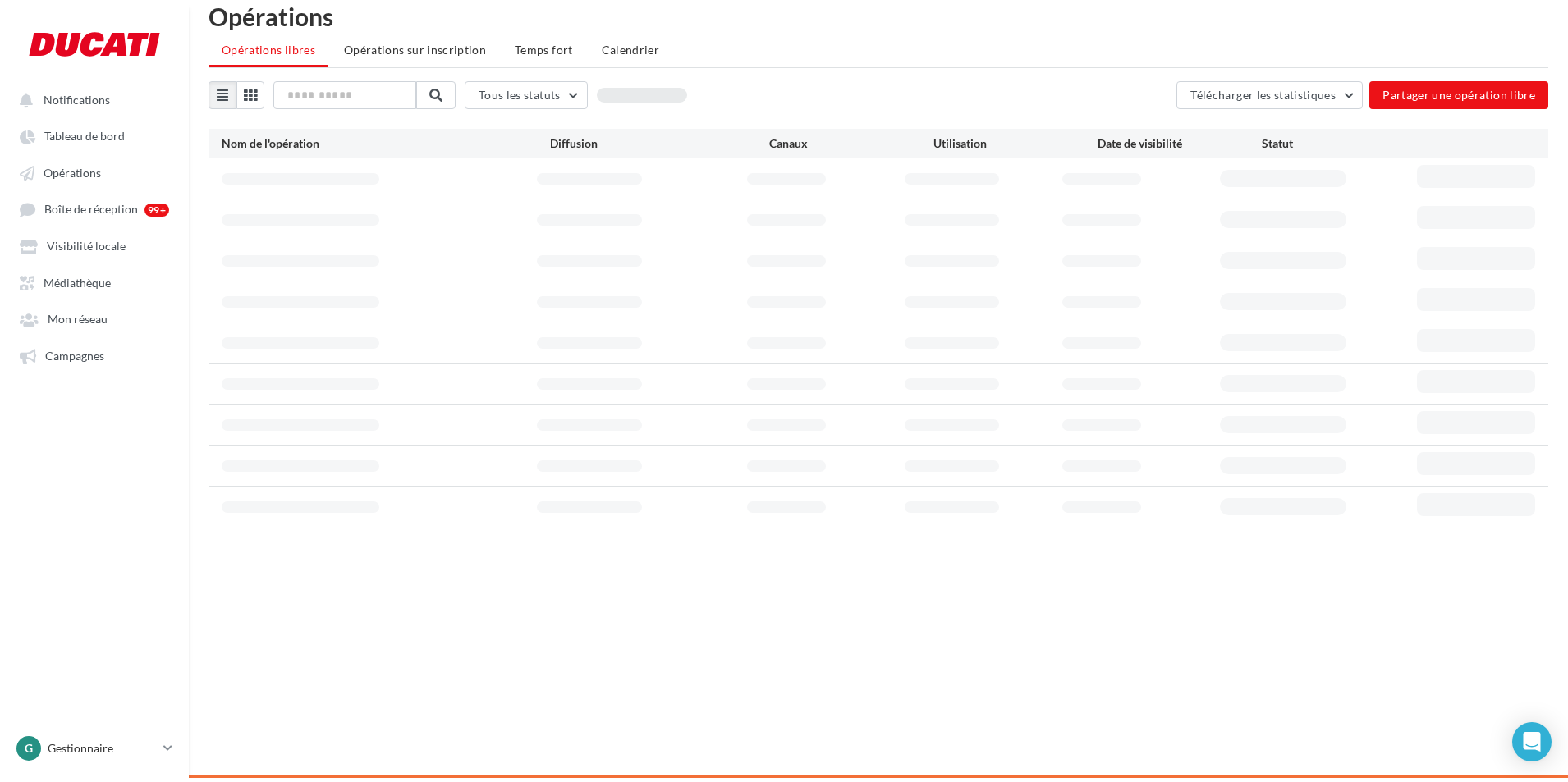
scroll to position [26, 0]
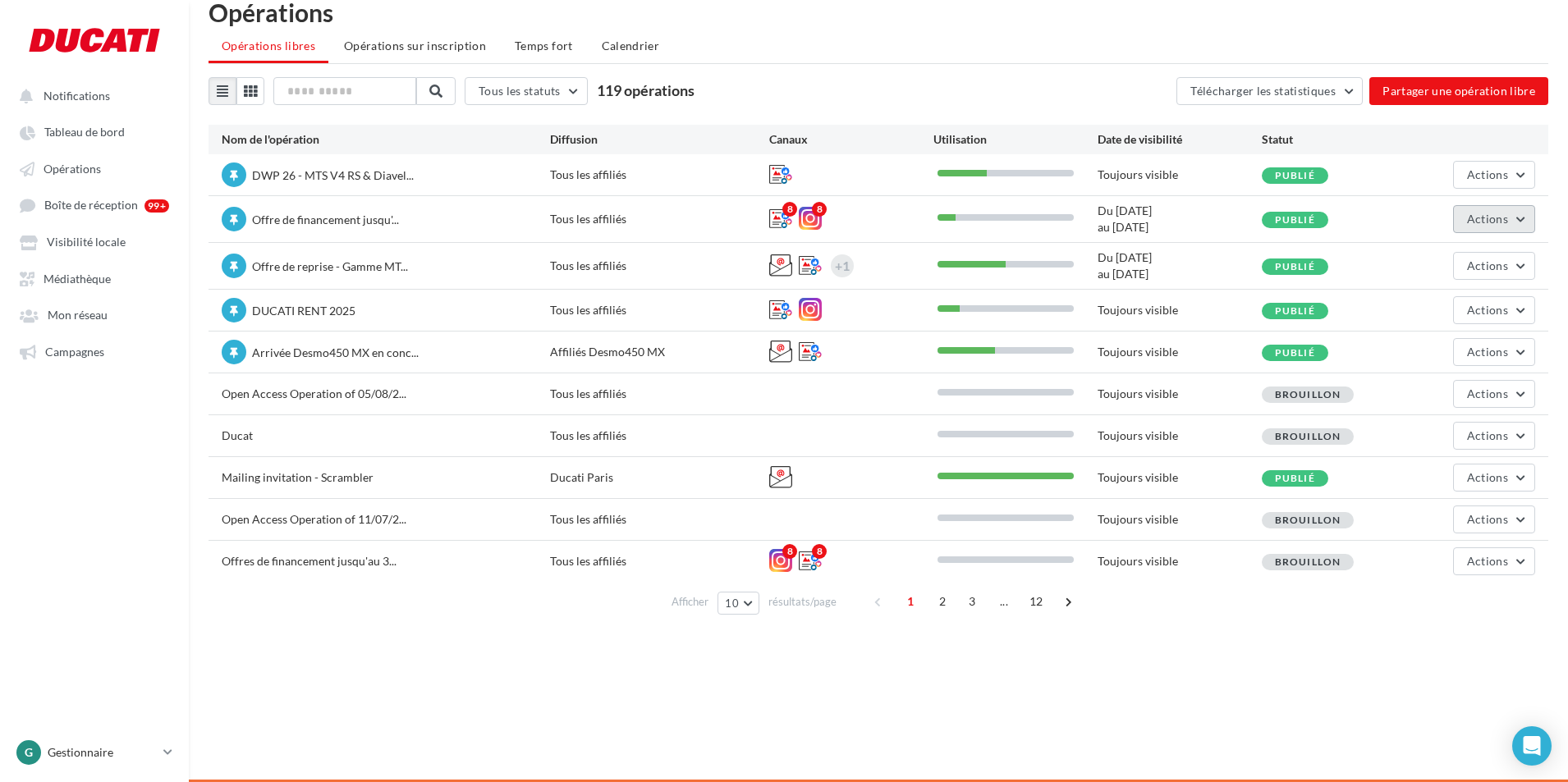
click at [1480, 219] on span "Actions" at bounding box center [1487, 219] width 41 height 14
click at [1471, 255] on button "Editer" at bounding box center [1447, 257] width 174 height 43
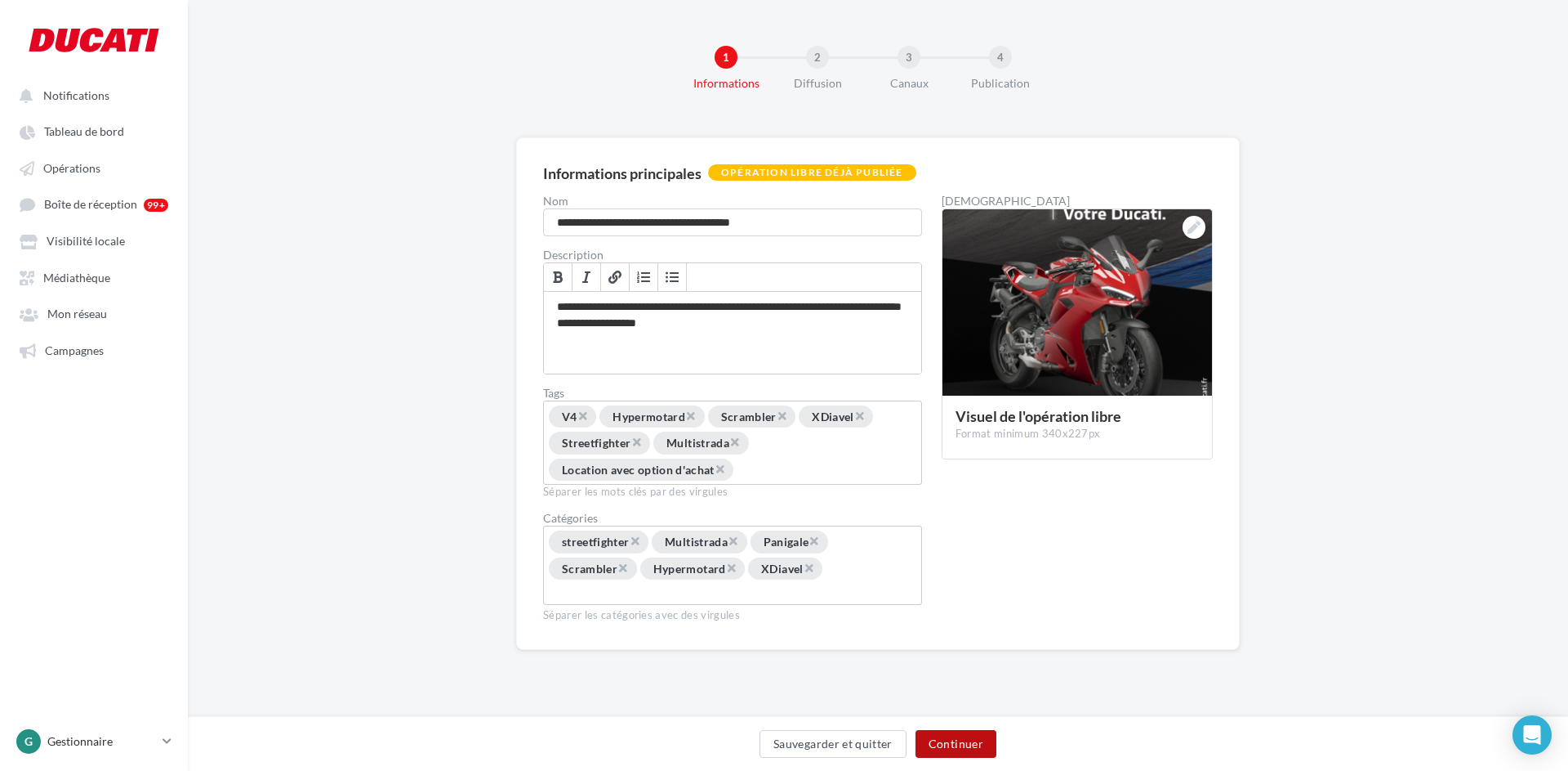
click at [956, 730] on button "Continuer" at bounding box center [956, 744] width 81 height 28
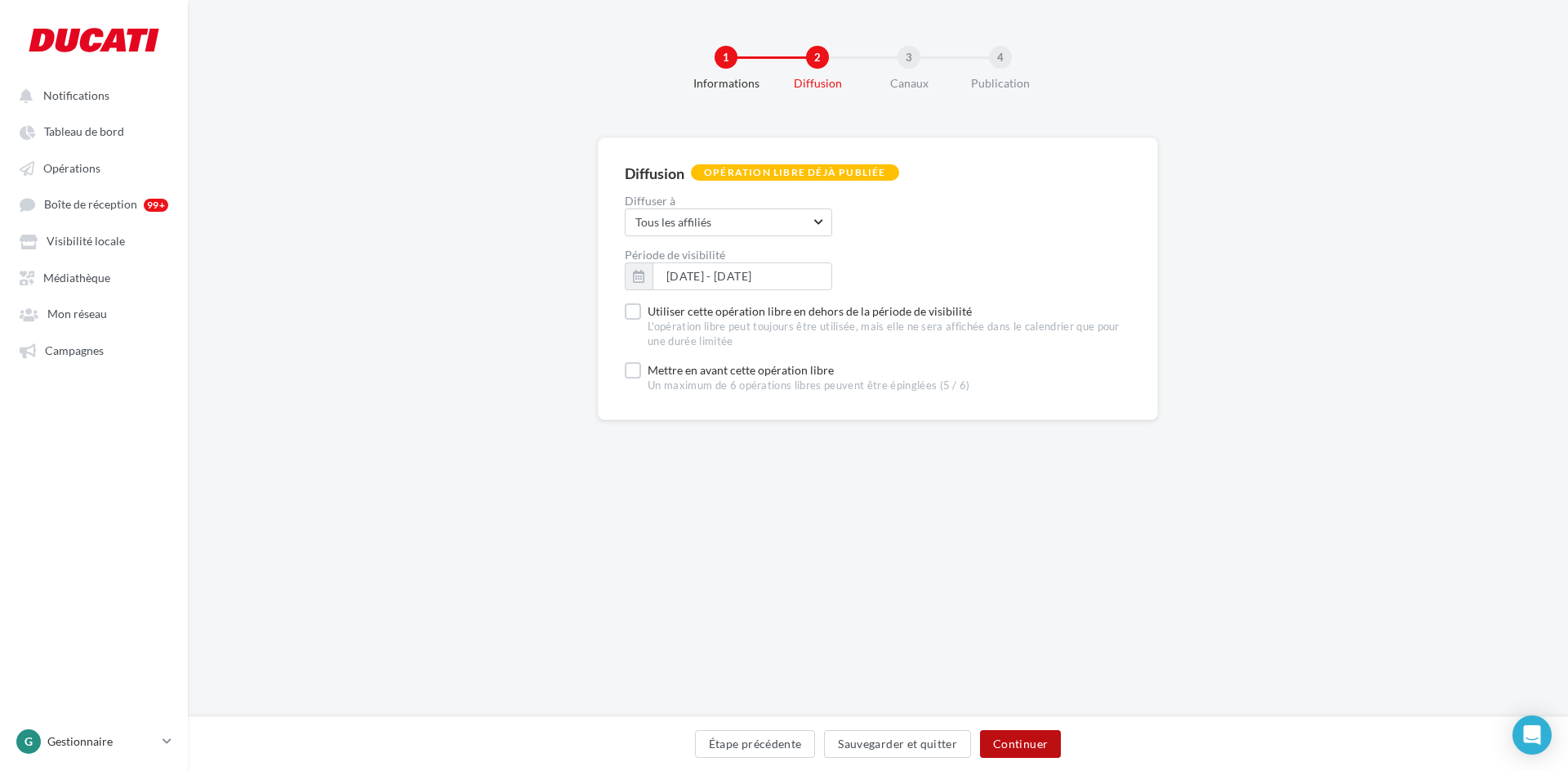
click at [1005, 733] on button "Continuer" at bounding box center [1020, 744] width 81 height 28
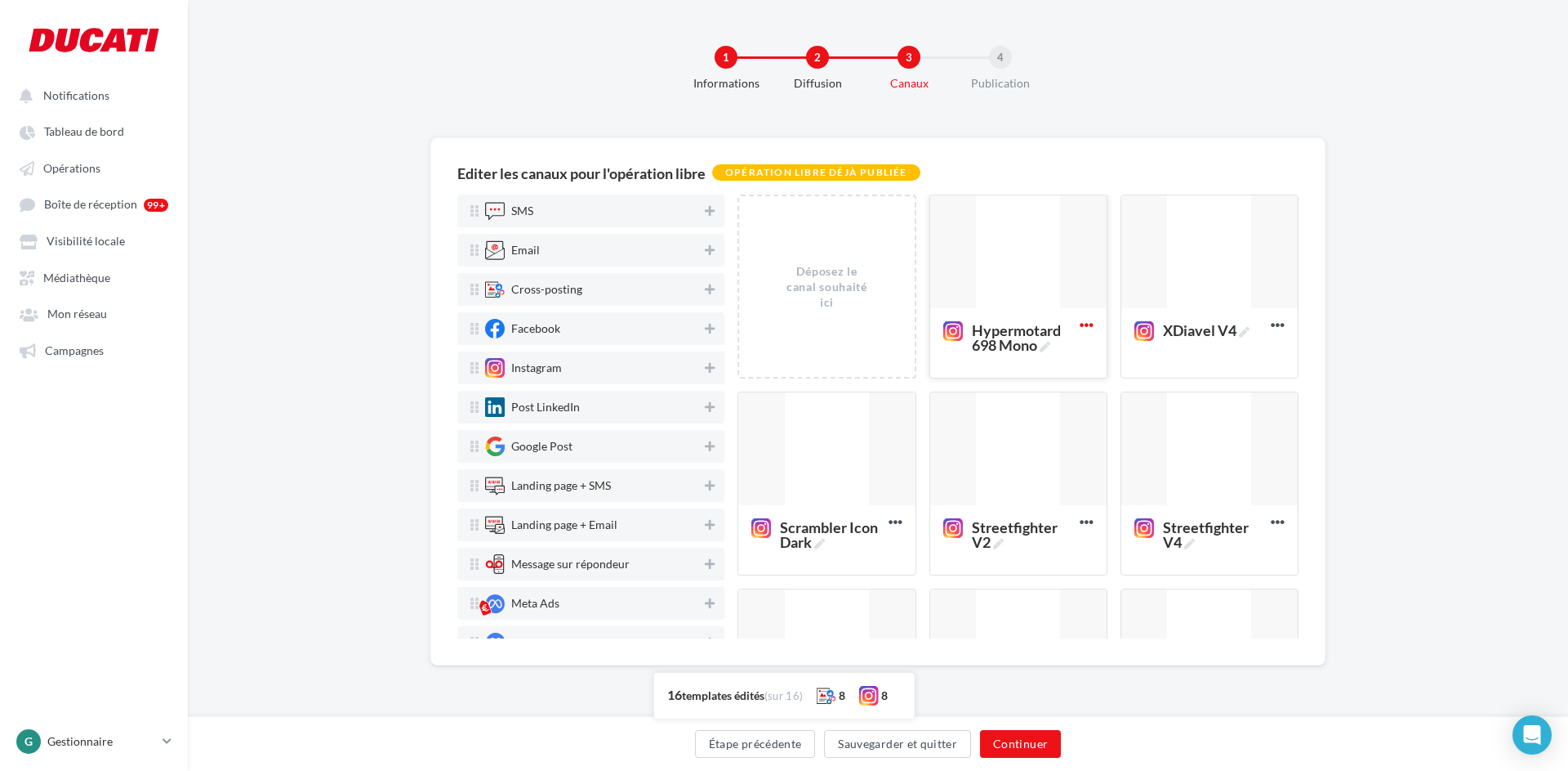
click at [1087, 323] on icon at bounding box center [1087, 325] width 40 height 40
click at [1132, 362] on button "Editer" at bounding box center [1158, 361] width 164 height 42
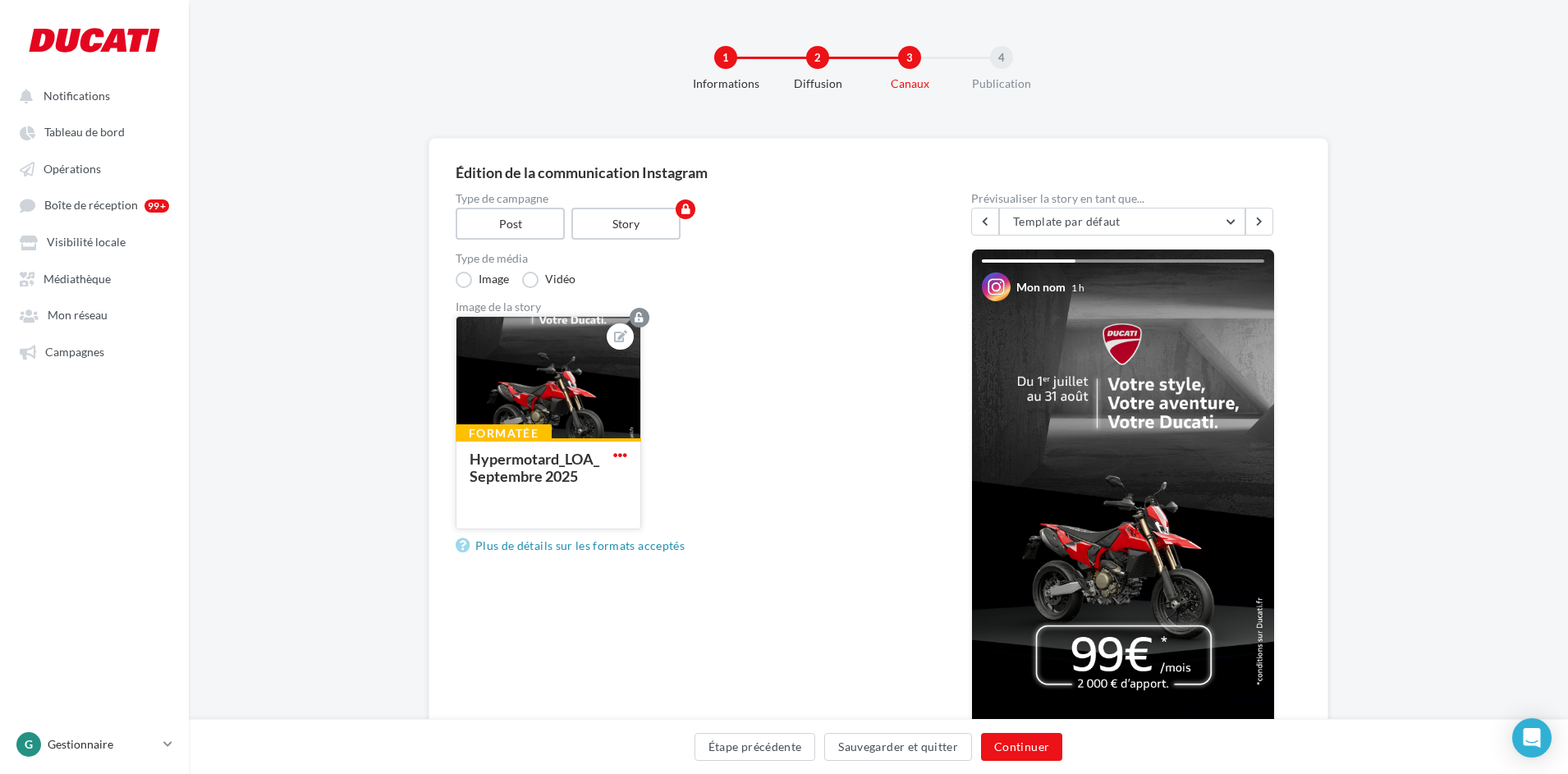
click at [621, 454] on span "button" at bounding box center [620, 455] width 14 height 14
click at [676, 478] on button "Remplacer l'image" at bounding box center [696, 487] width 173 height 42
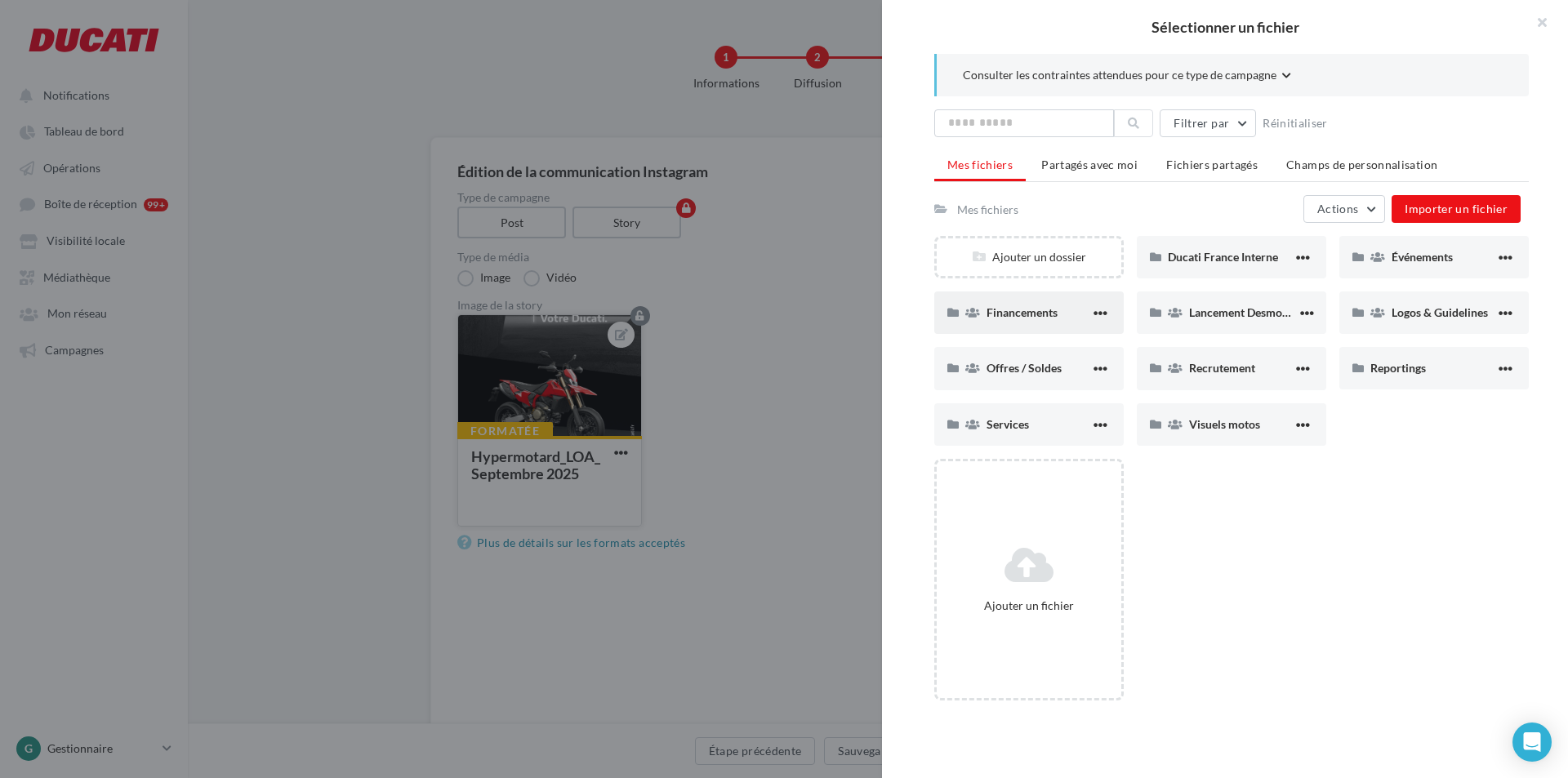
click at [1075, 314] on div "Financements" at bounding box center [1038, 312] width 104 height 16
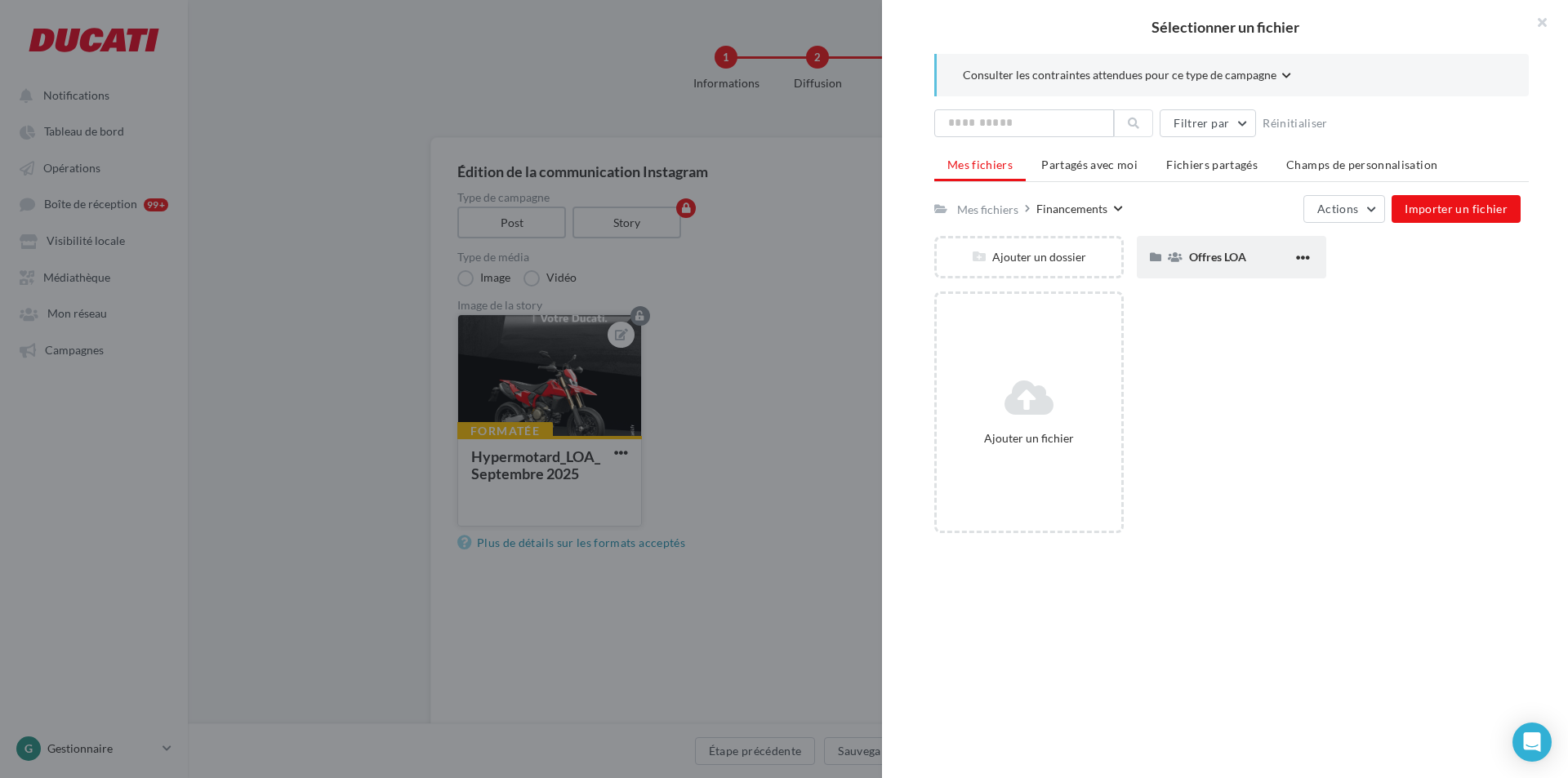
click at [1189, 274] on div "Offres LOA" at bounding box center [1232, 257] width 190 height 43
click at [1376, 252] on icon at bounding box center [1377, 257] width 15 height 11
click at [1373, 260] on icon at bounding box center [1377, 257] width 15 height 11
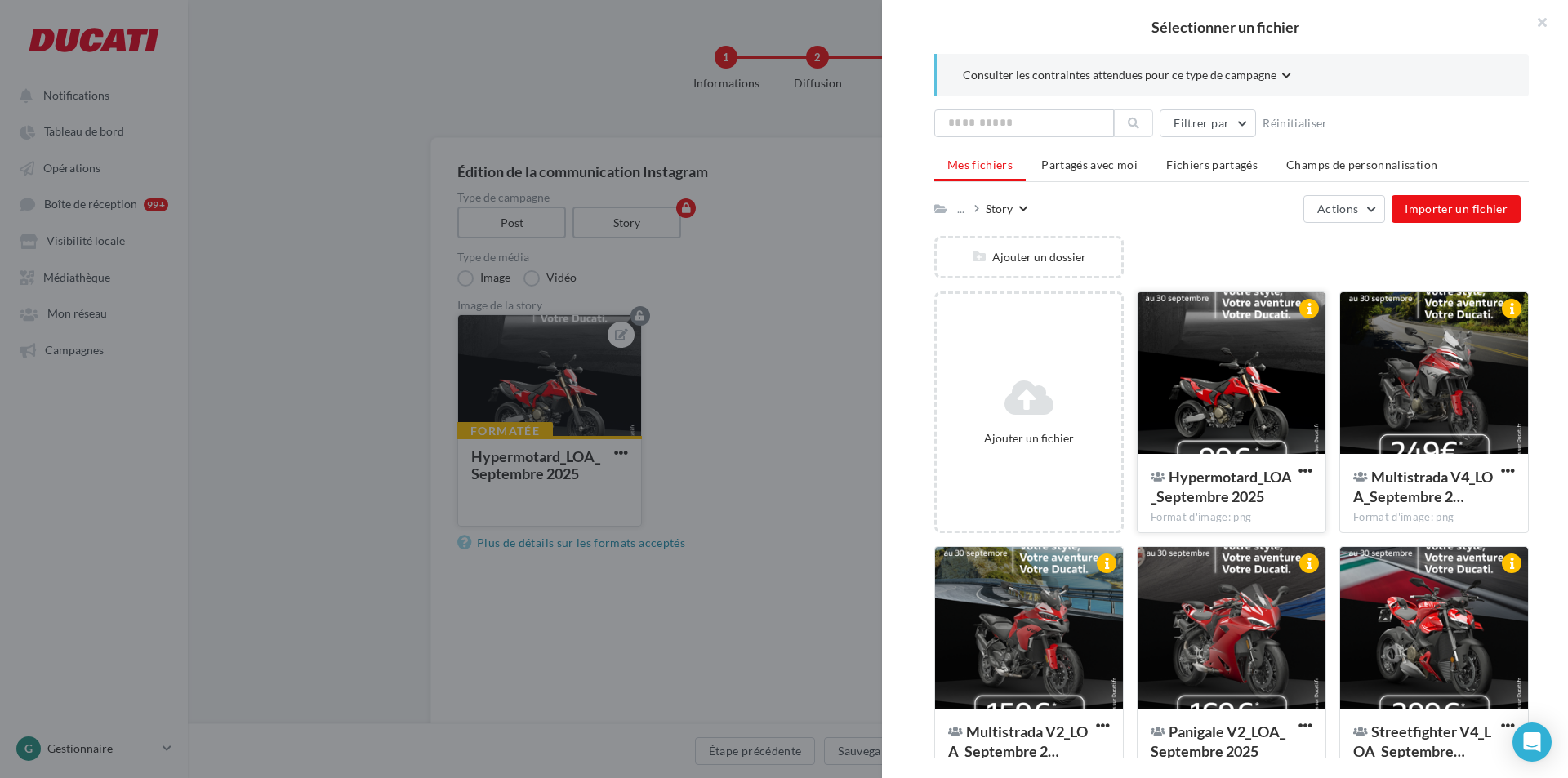
click at [1212, 396] on div at bounding box center [1232, 374] width 188 height 164
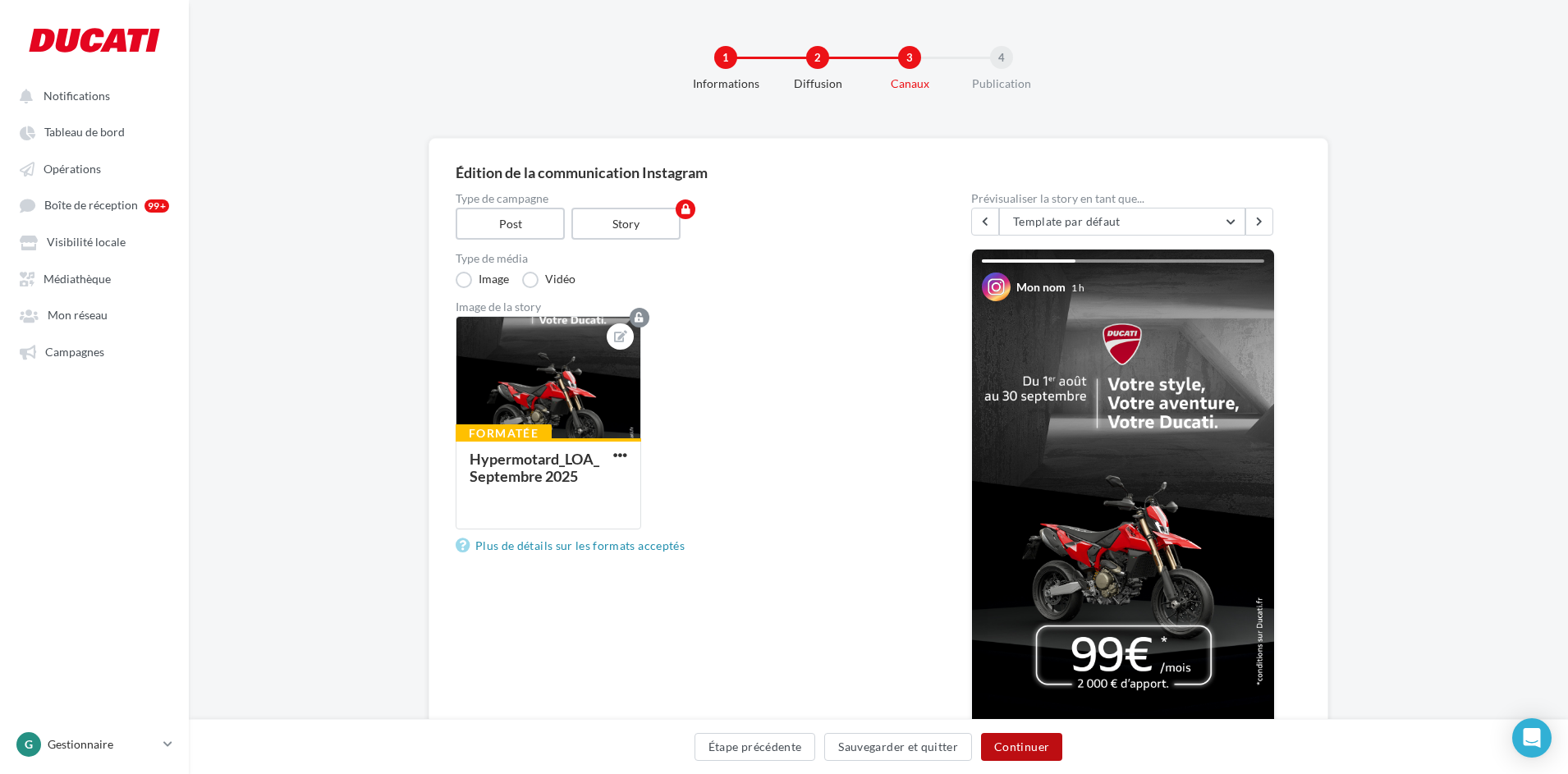
click at [1030, 745] on button "Continuer" at bounding box center [1021, 747] width 81 height 28
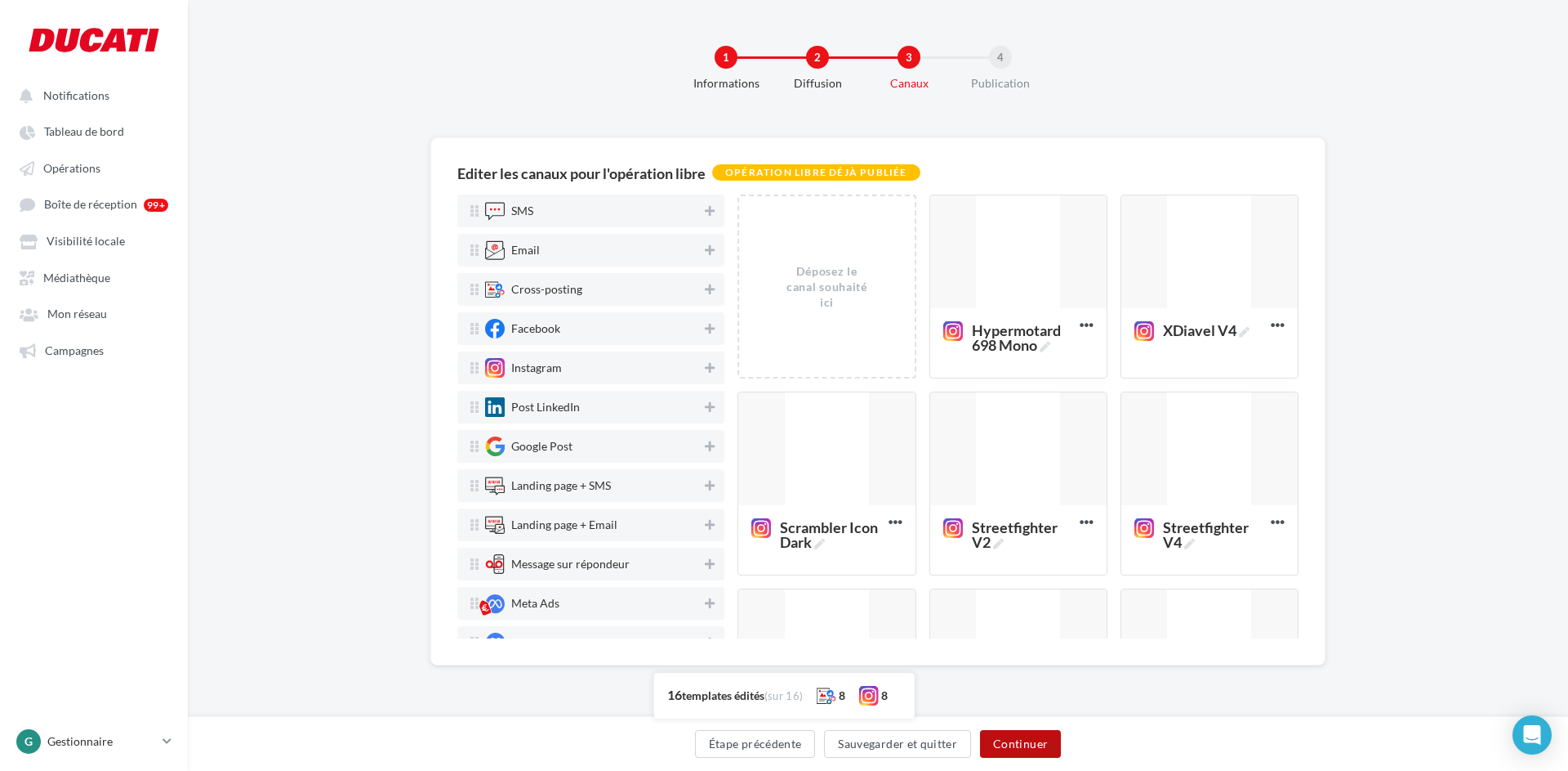
click at [1018, 746] on button "Continuer" at bounding box center [1020, 744] width 81 height 28
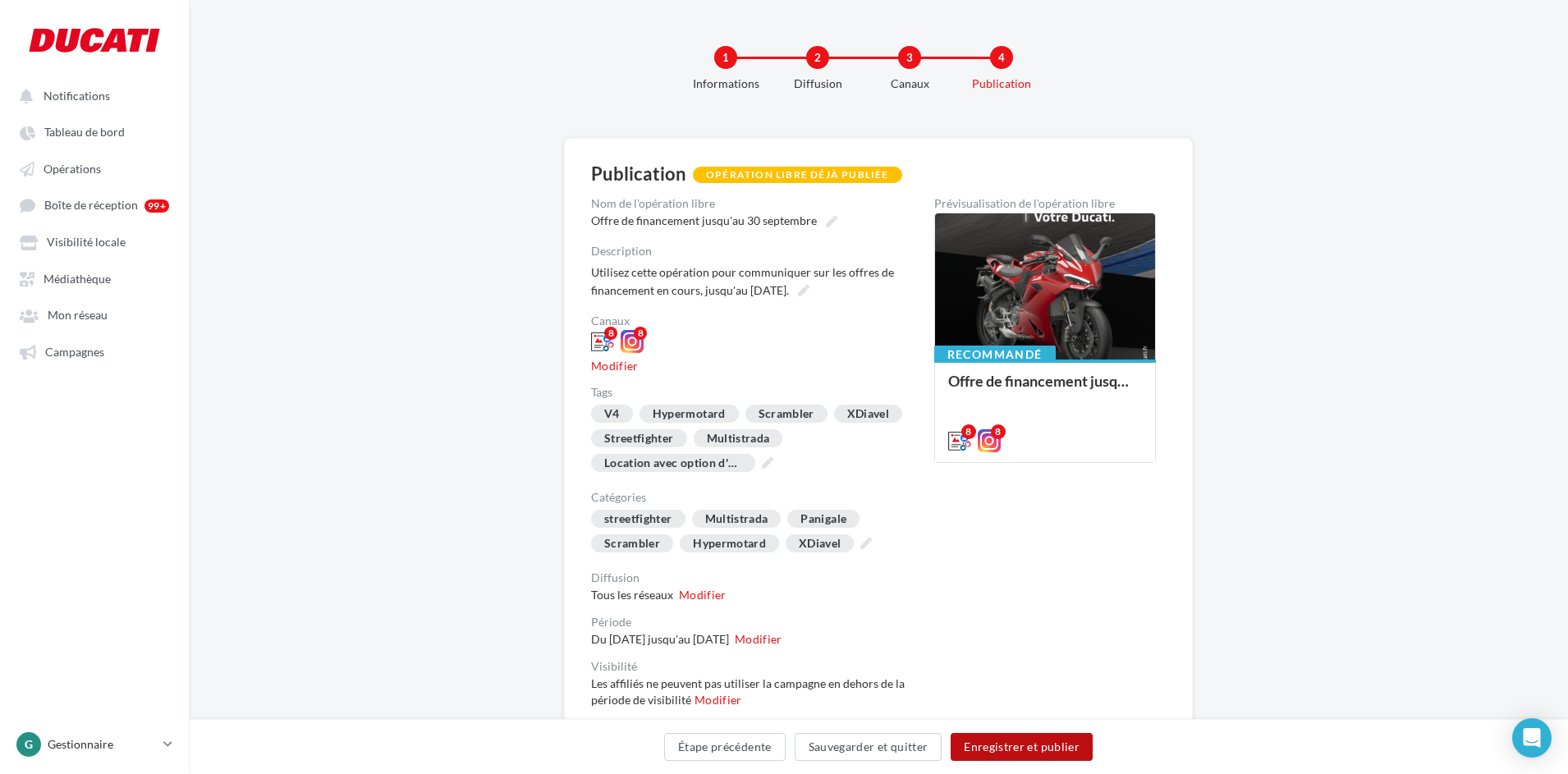
click at [1026, 747] on button "Enregistrer et publier" at bounding box center [1021, 747] width 142 height 28
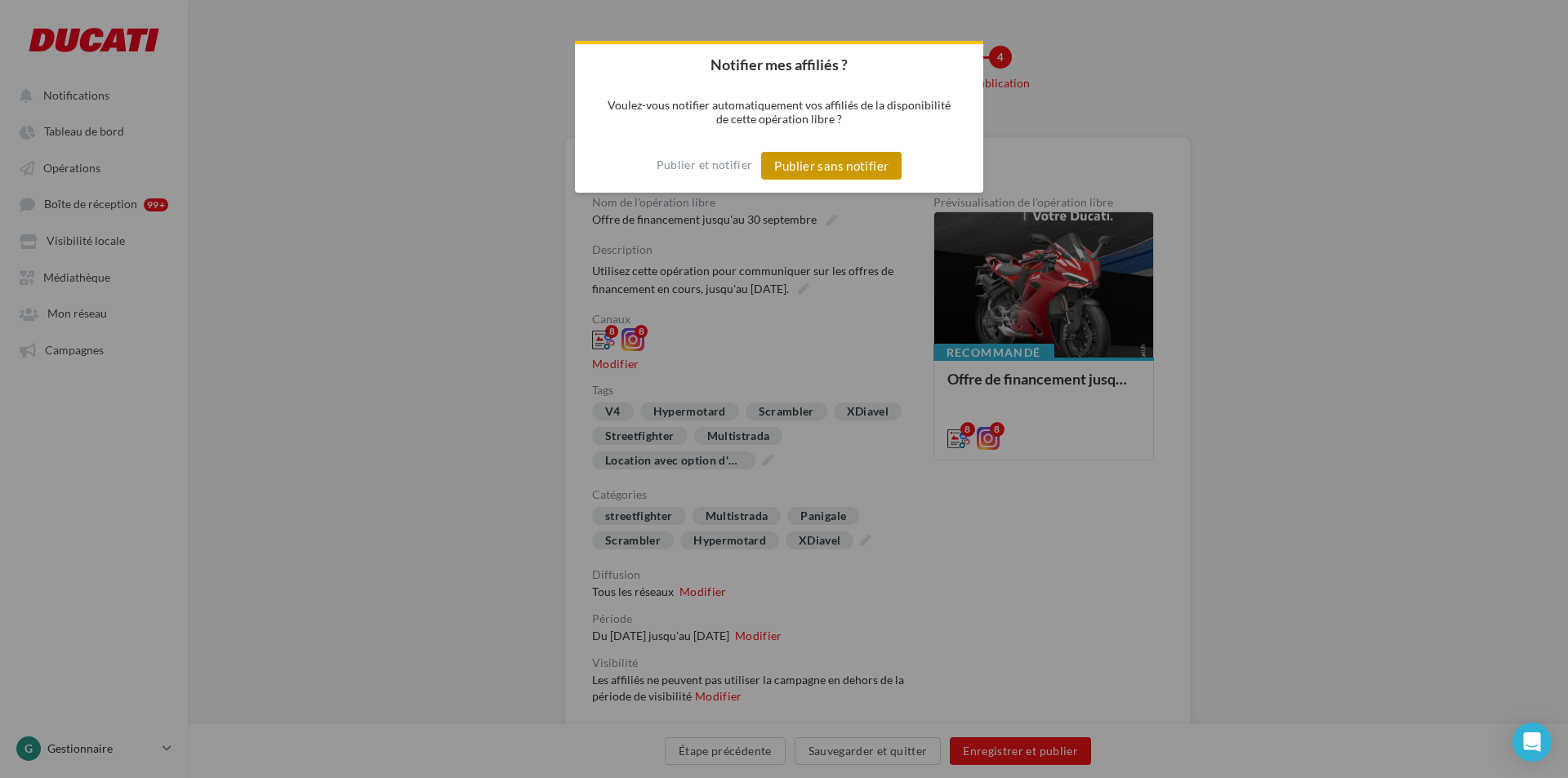
click at [803, 167] on button "Publier sans notifier" at bounding box center [831, 165] width 140 height 28
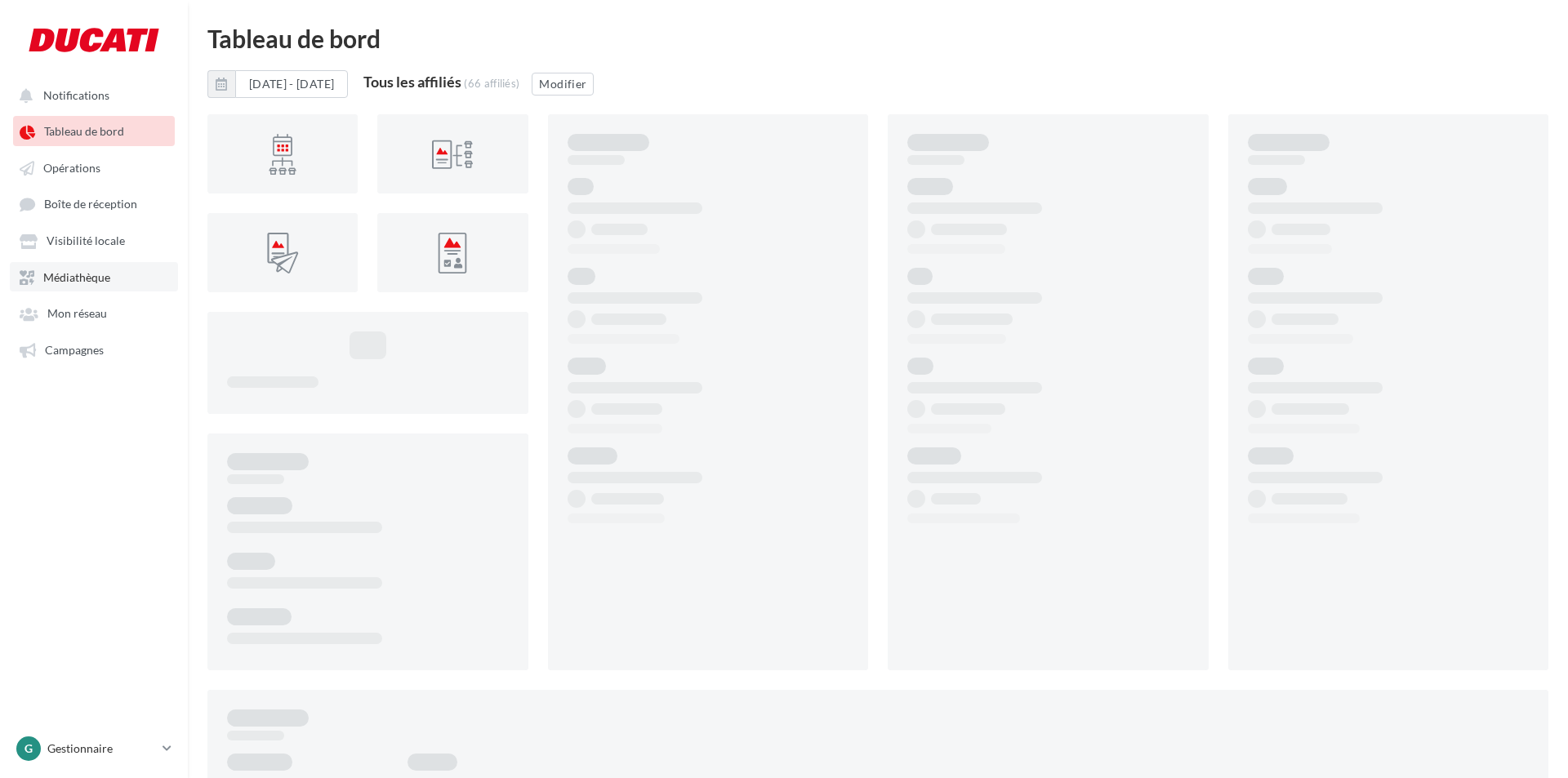
click at [102, 275] on span "Médiathèque" at bounding box center [77, 278] width 67 height 14
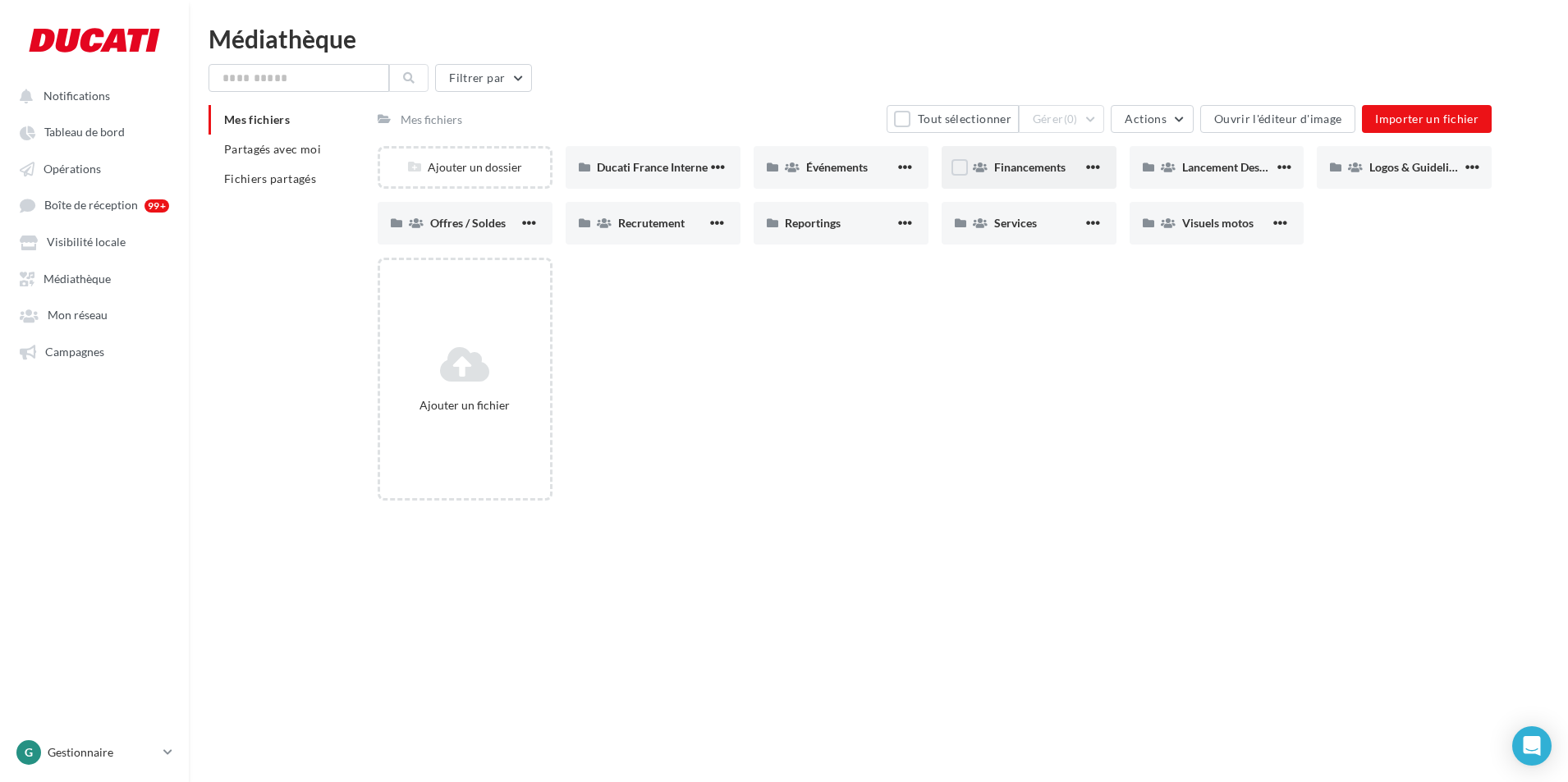
click at [1008, 164] on span "Financements" at bounding box center [1030, 167] width 72 height 14
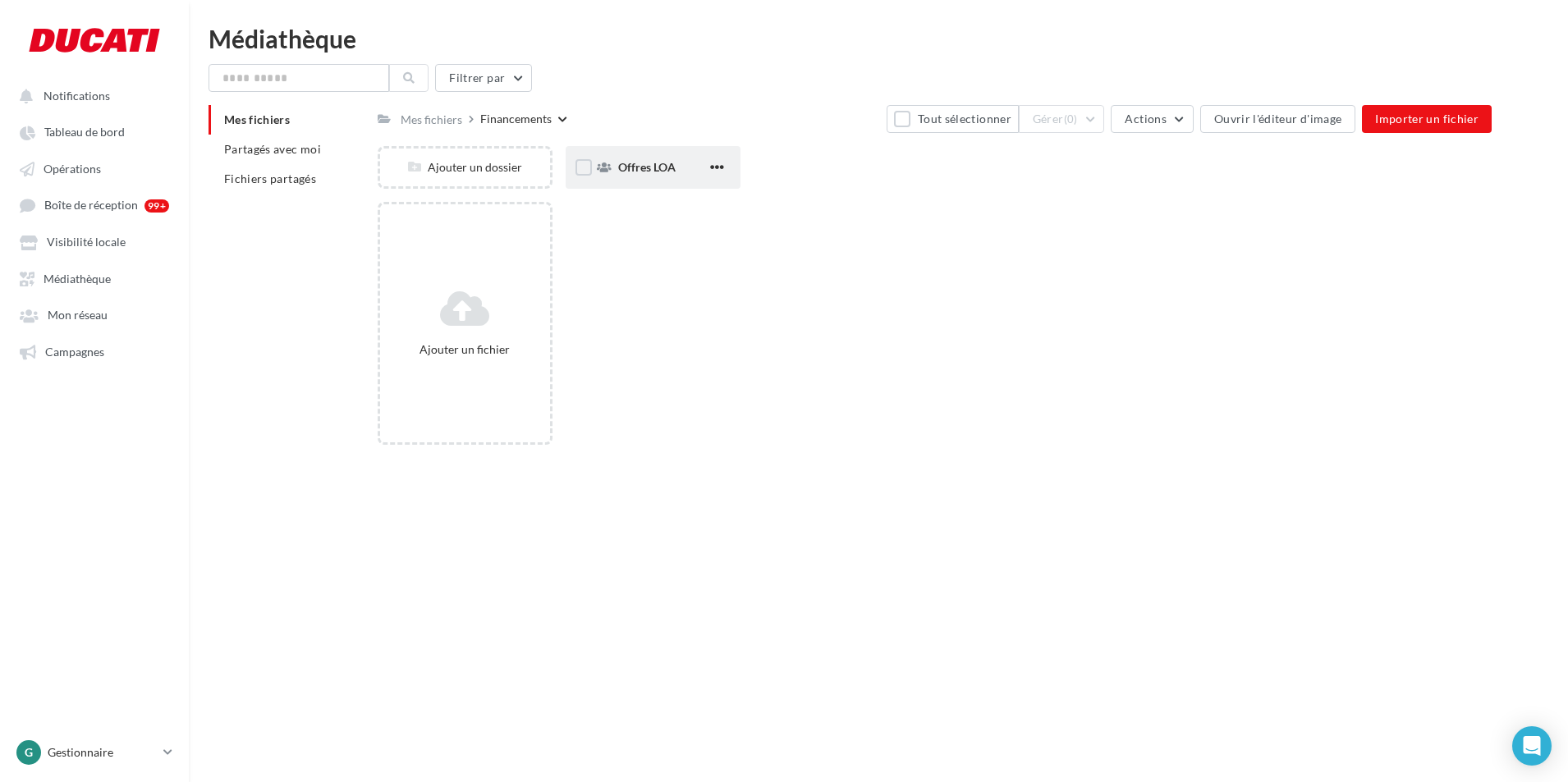
click at [687, 178] on div "Offres LOA" at bounding box center [653, 167] width 175 height 43
click at [849, 163] on span "Septembre 2025" at bounding box center [848, 167] width 85 height 14
click at [628, 160] on span "Post" at bounding box center [629, 167] width 23 height 14
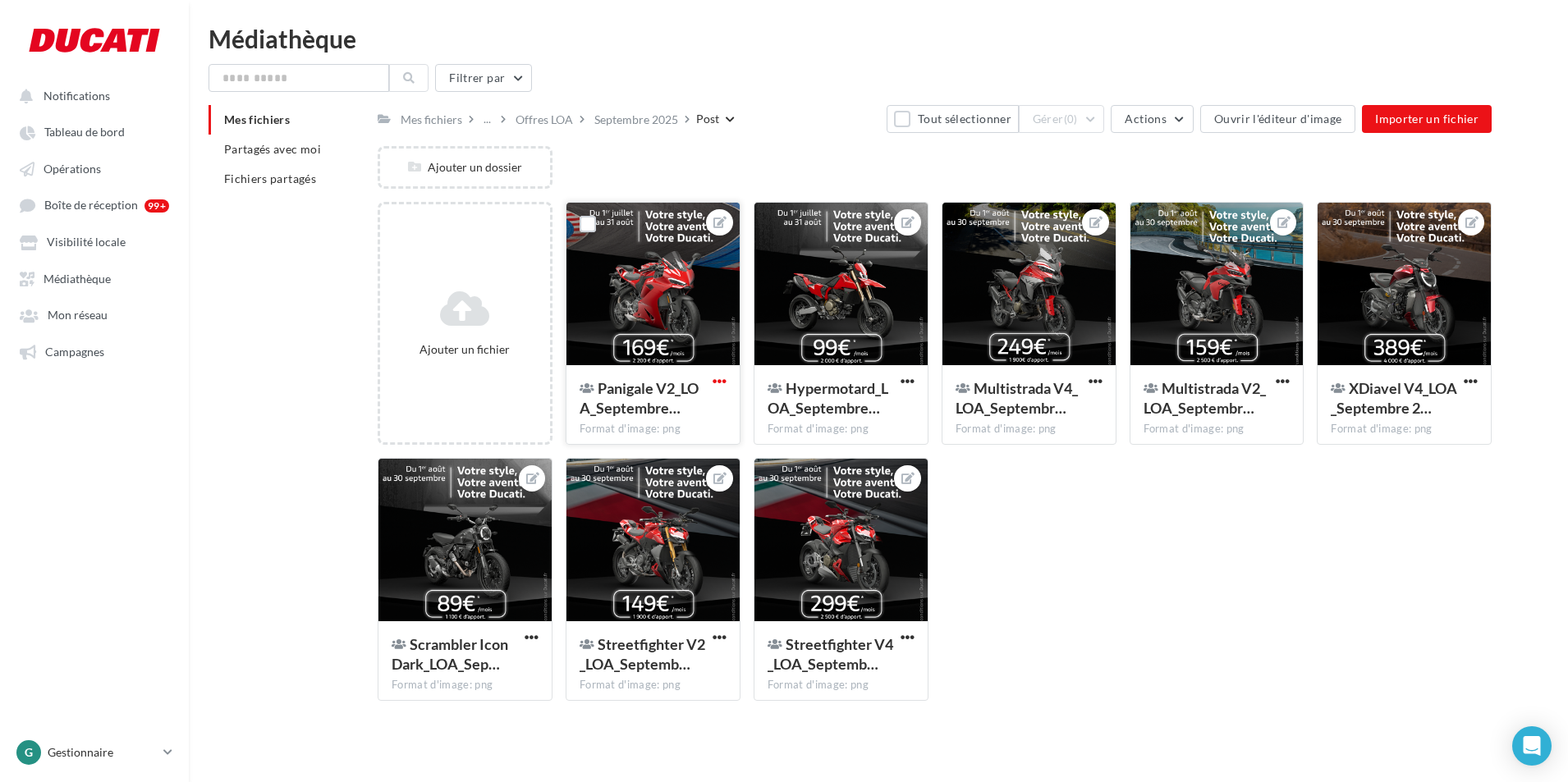
click at [717, 388] on span "button" at bounding box center [719, 381] width 14 height 14
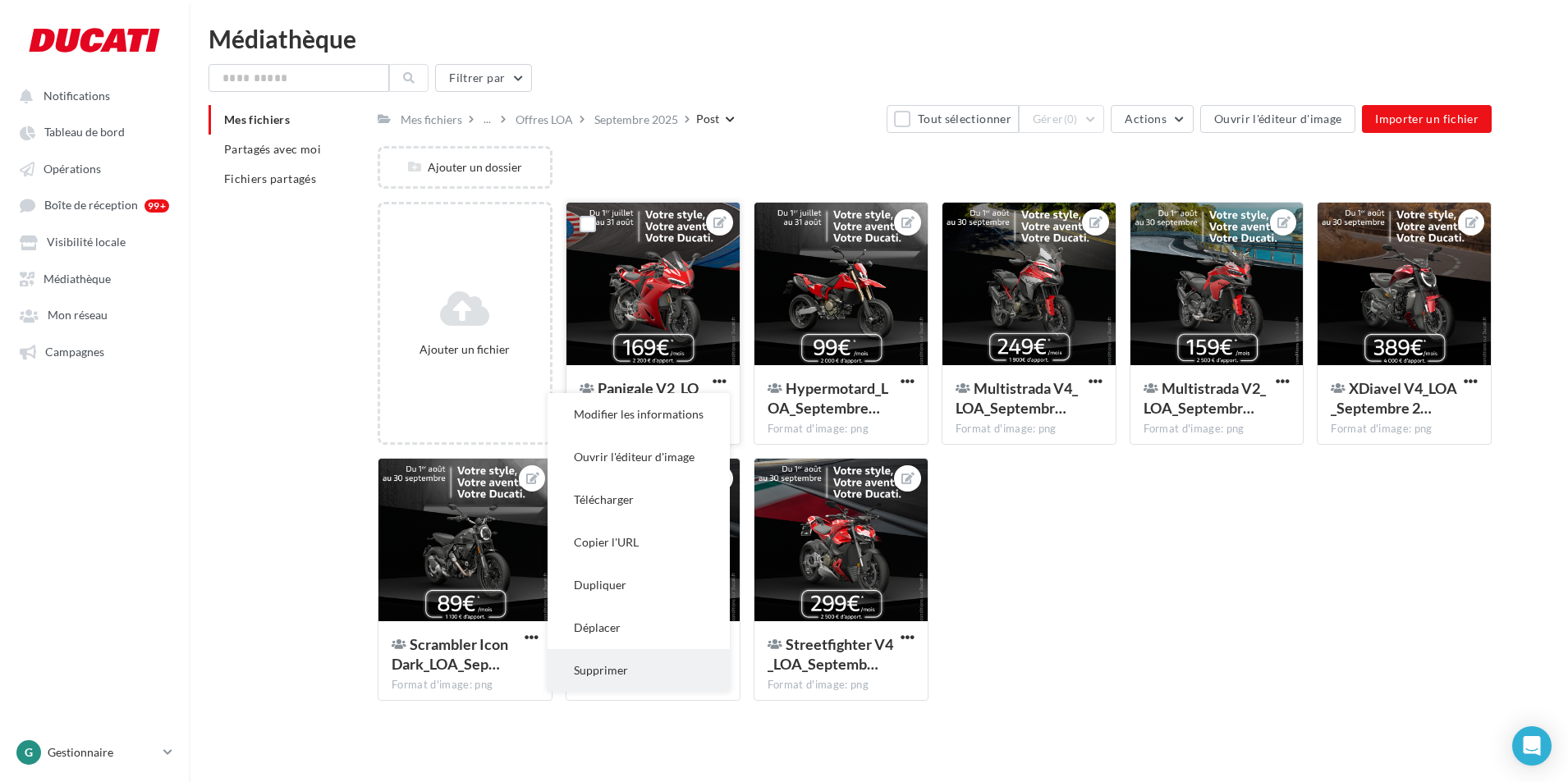
click at [616, 665] on button "Supprimer" at bounding box center [639, 670] width 182 height 43
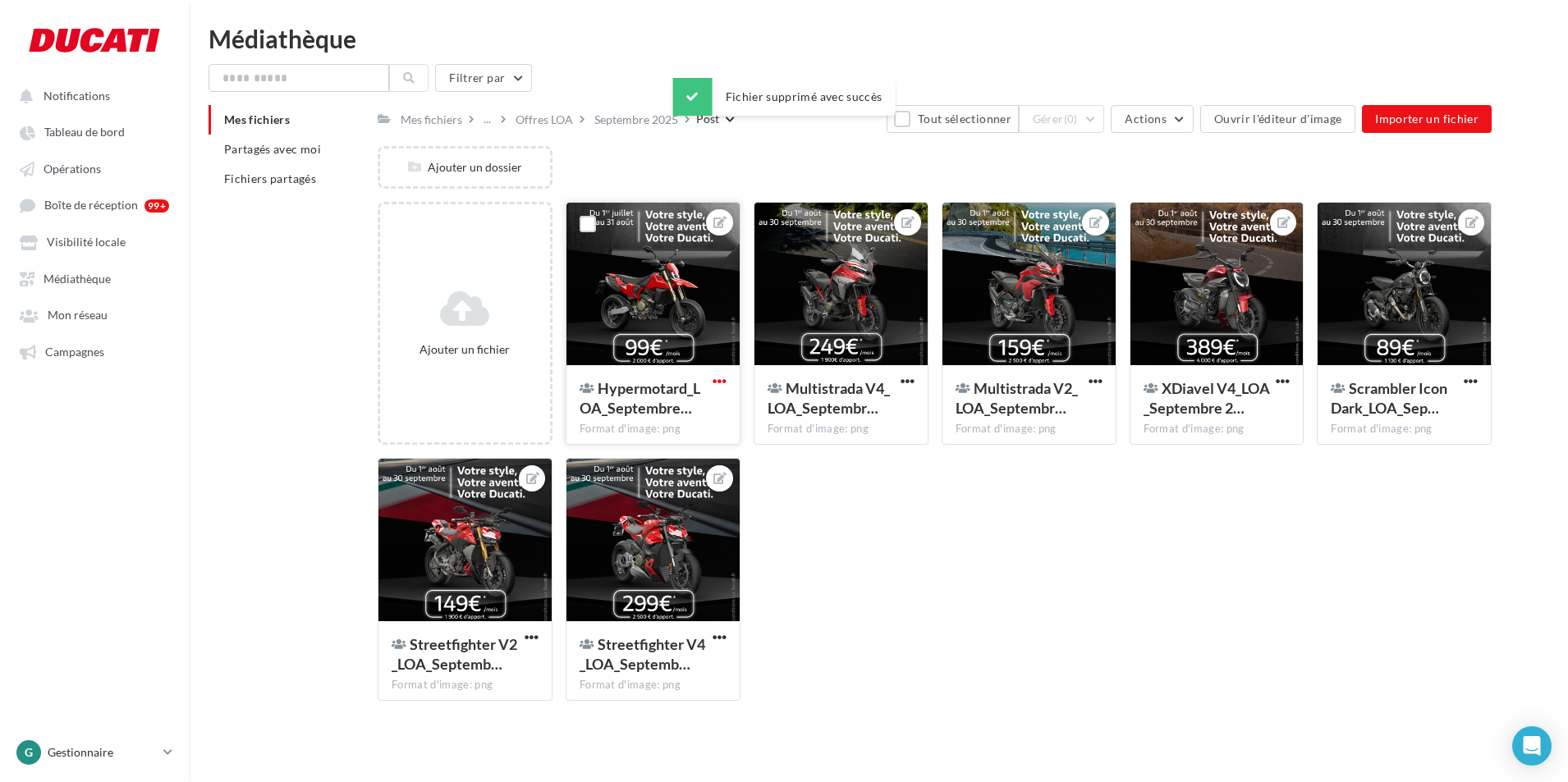
click at [725, 381] on span "button" at bounding box center [719, 381] width 14 height 14
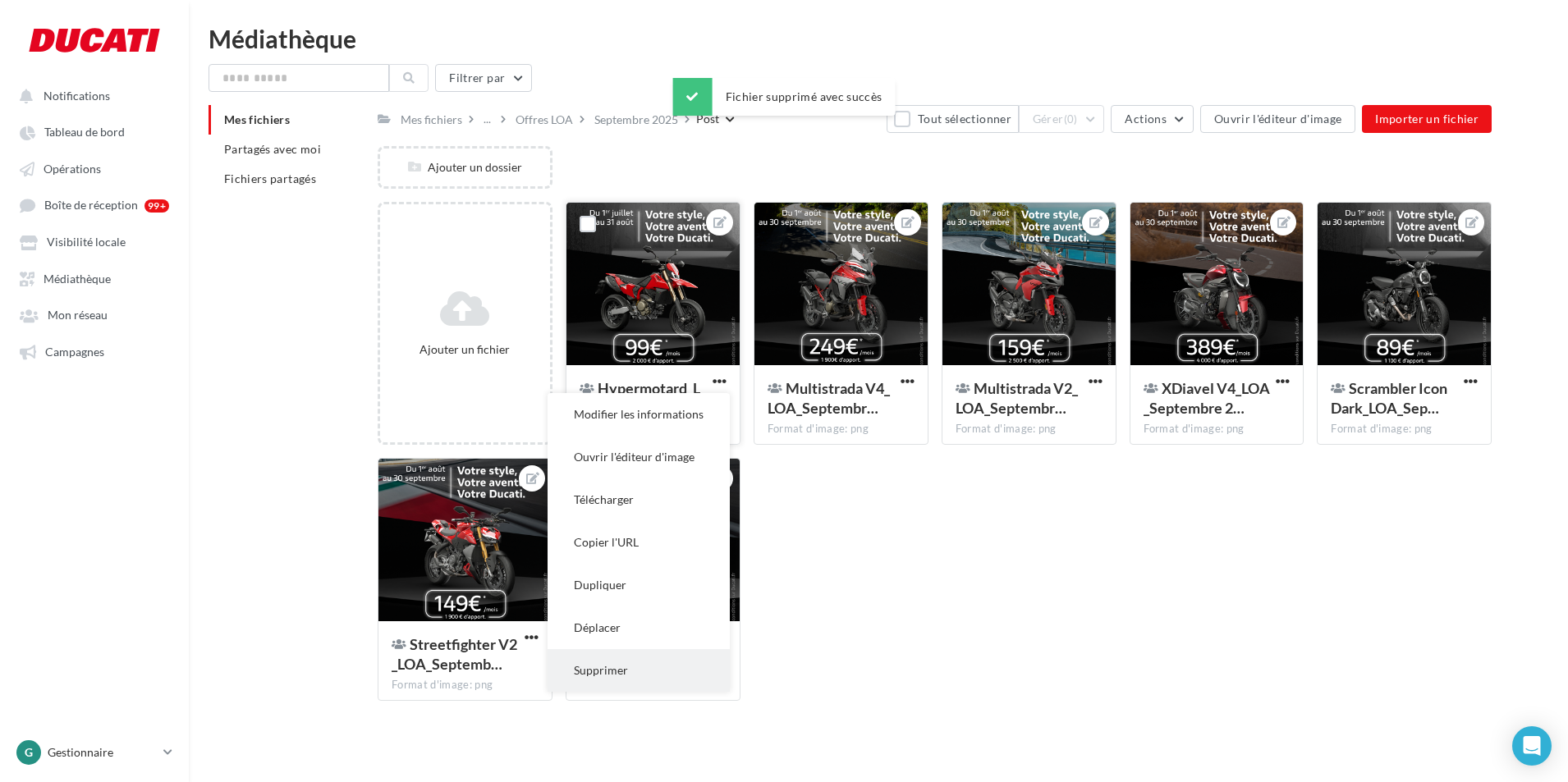
click at [612, 667] on button "Supprimer" at bounding box center [639, 670] width 182 height 43
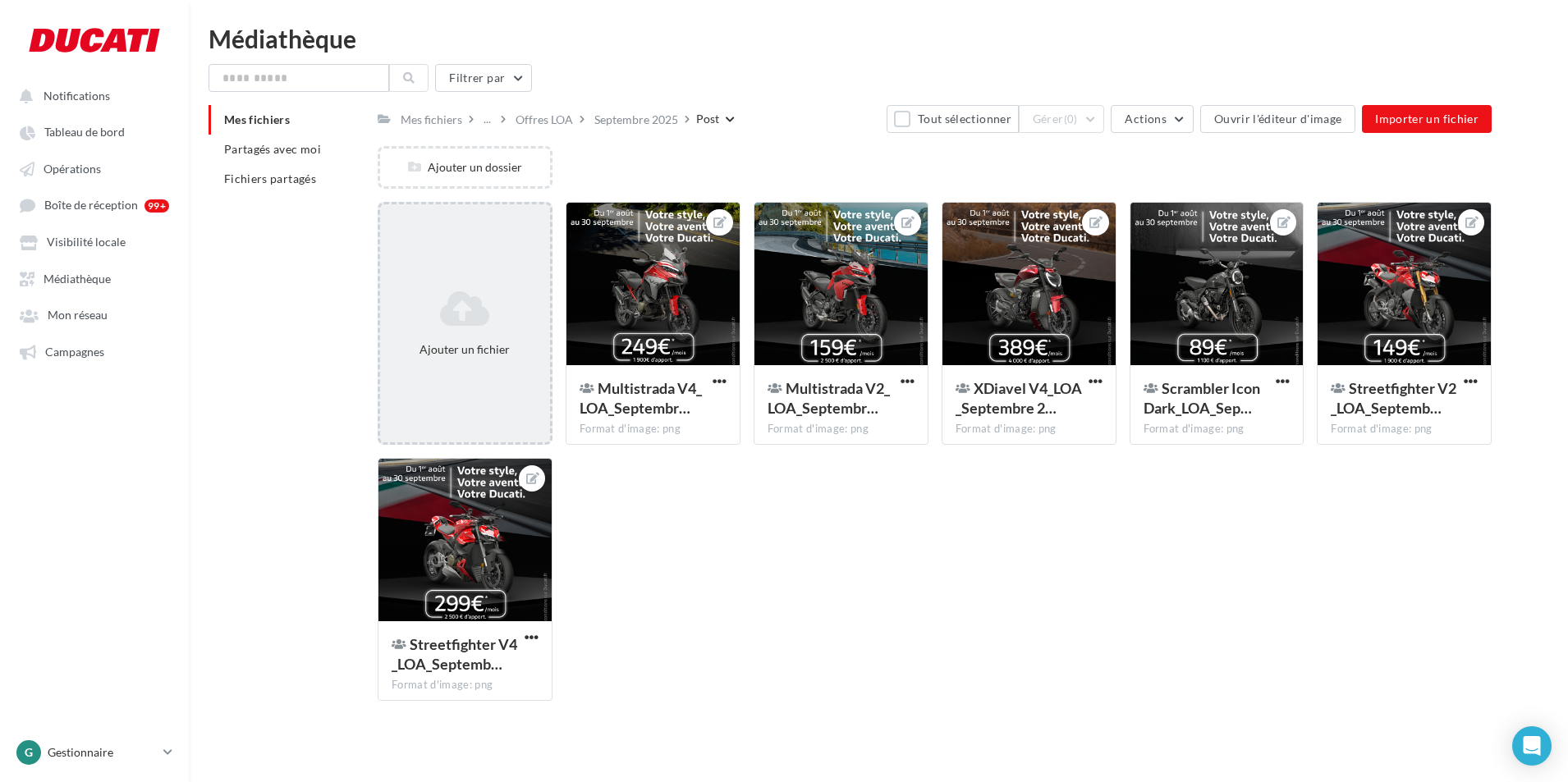
click at [444, 298] on icon at bounding box center [465, 308] width 157 height 39
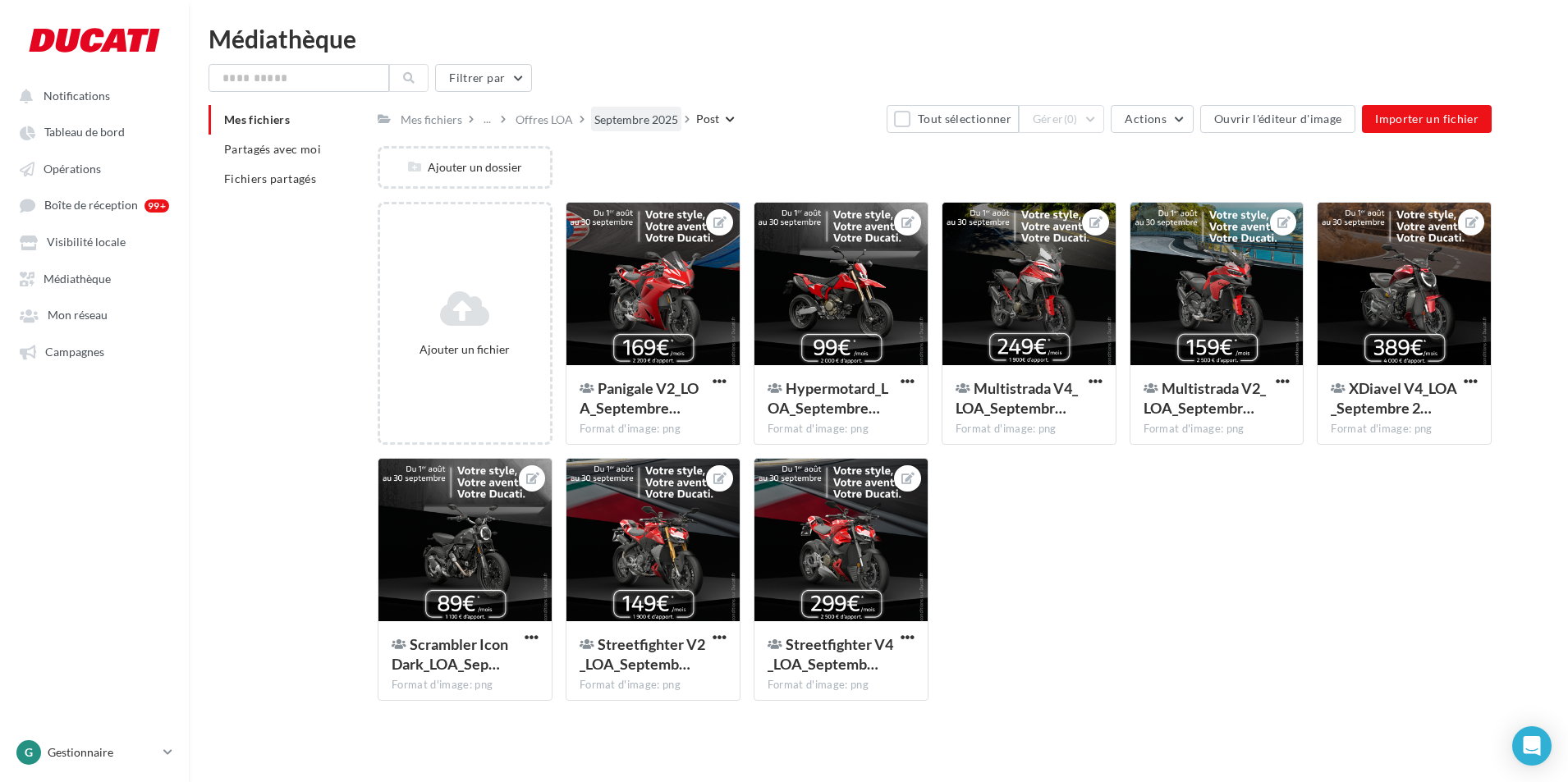
click at [656, 120] on div "Septembre 2025" at bounding box center [636, 120] width 84 height 17
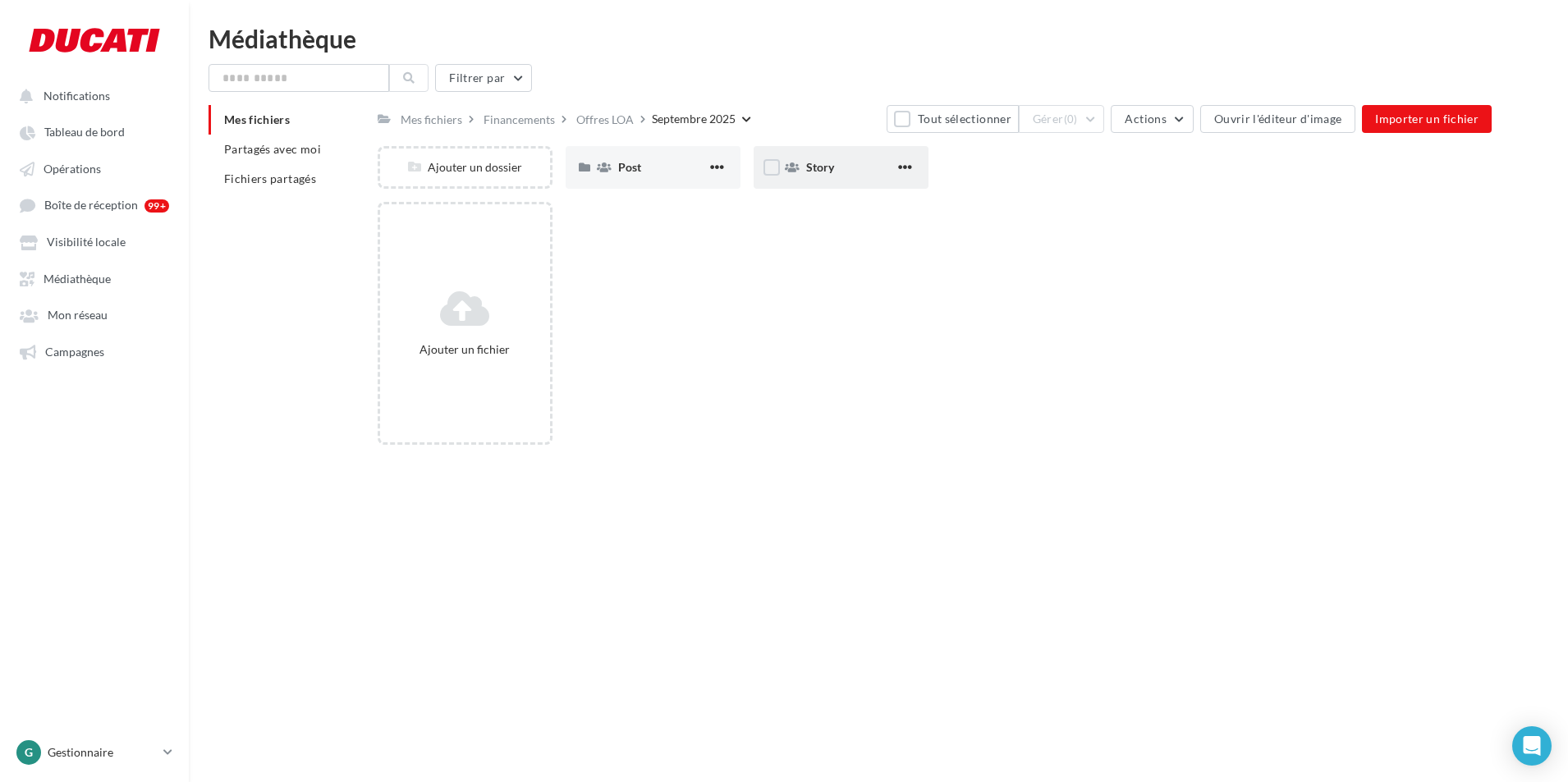
click at [848, 172] on div "Story" at bounding box center [850, 167] width 88 height 17
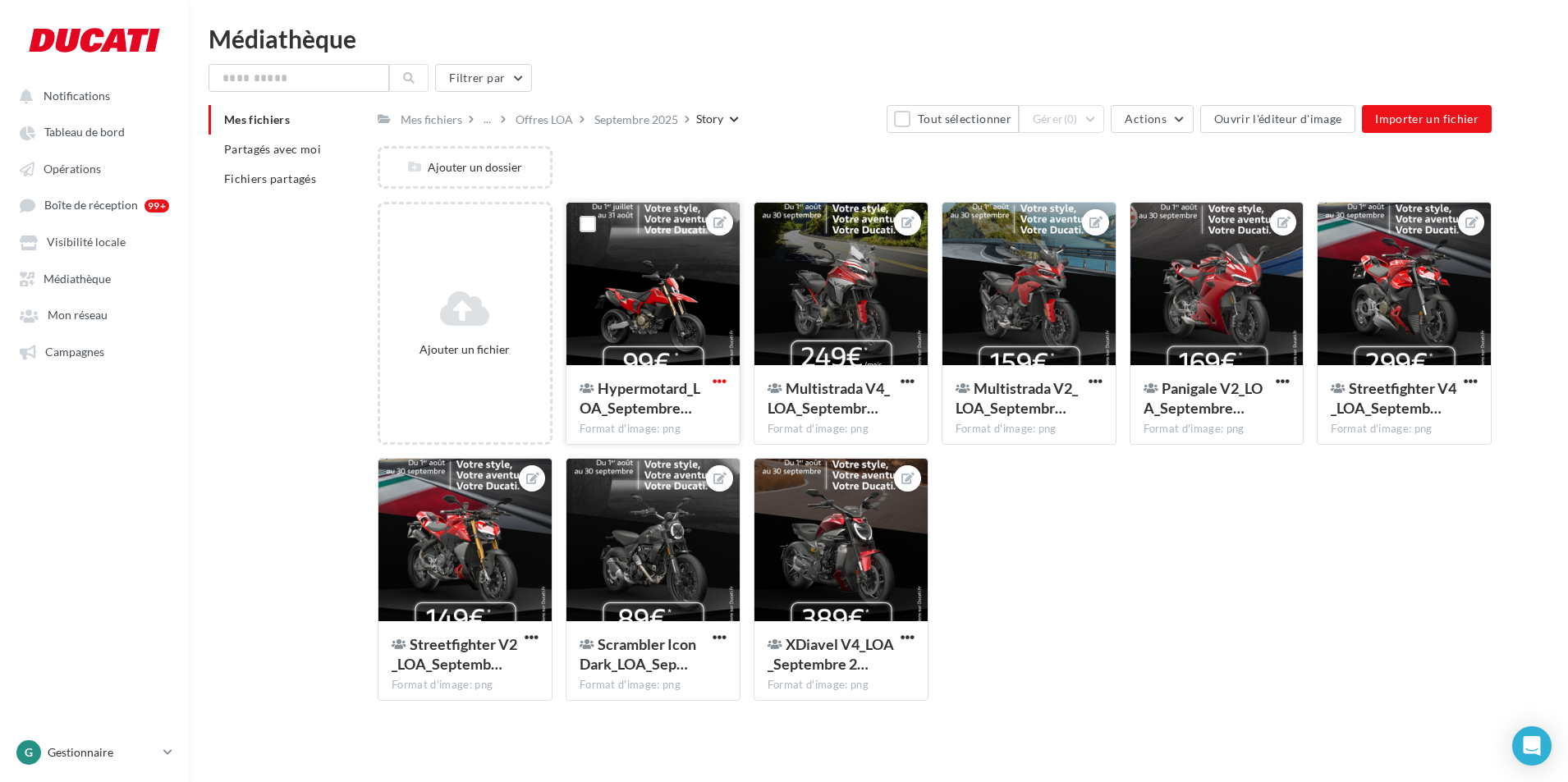
click at [719, 381] on span "button" at bounding box center [719, 381] width 14 height 14
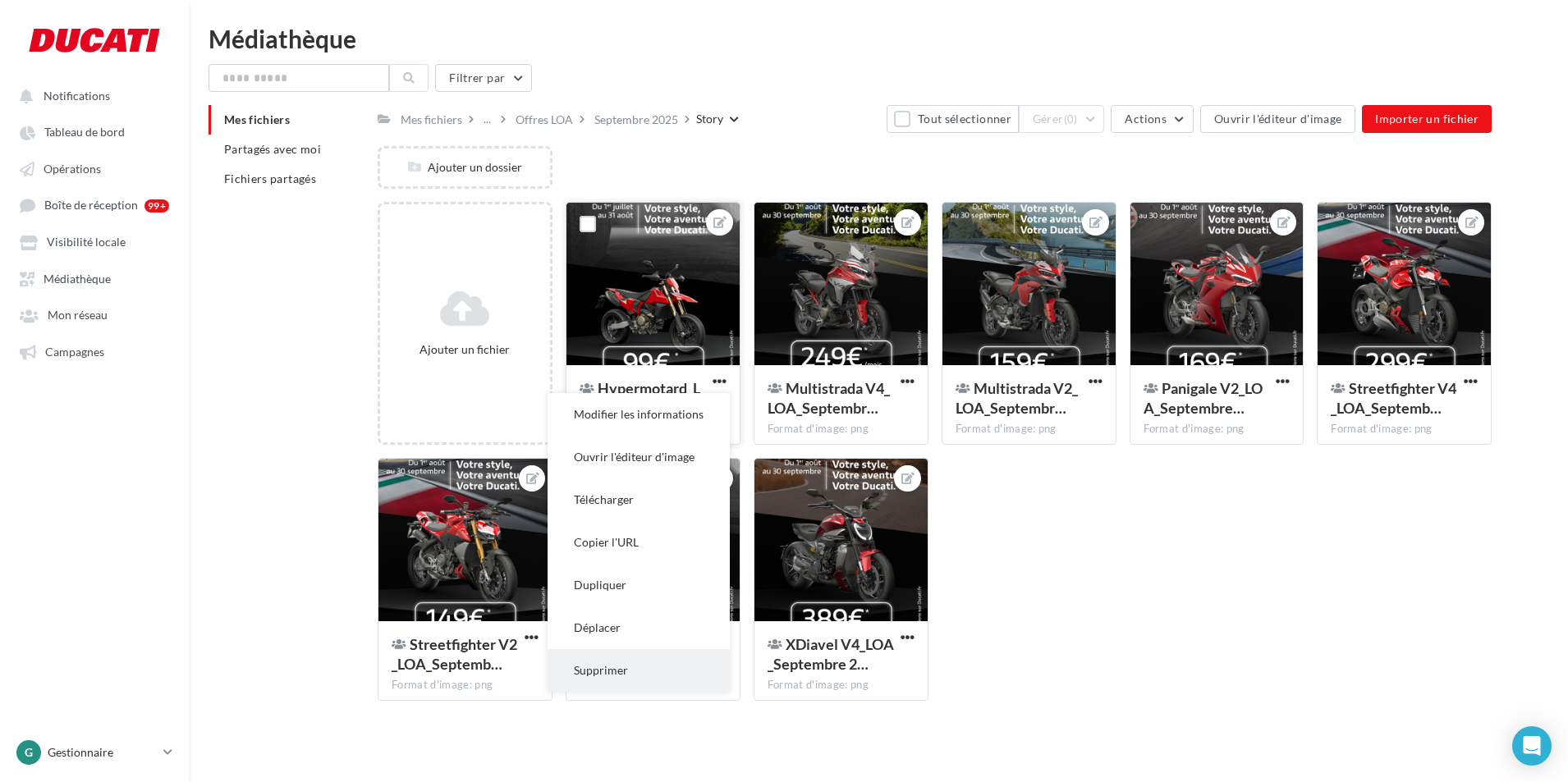
click at [606, 670] on button "Supprimer" at bounding box center [639, 670] width 182 height 43
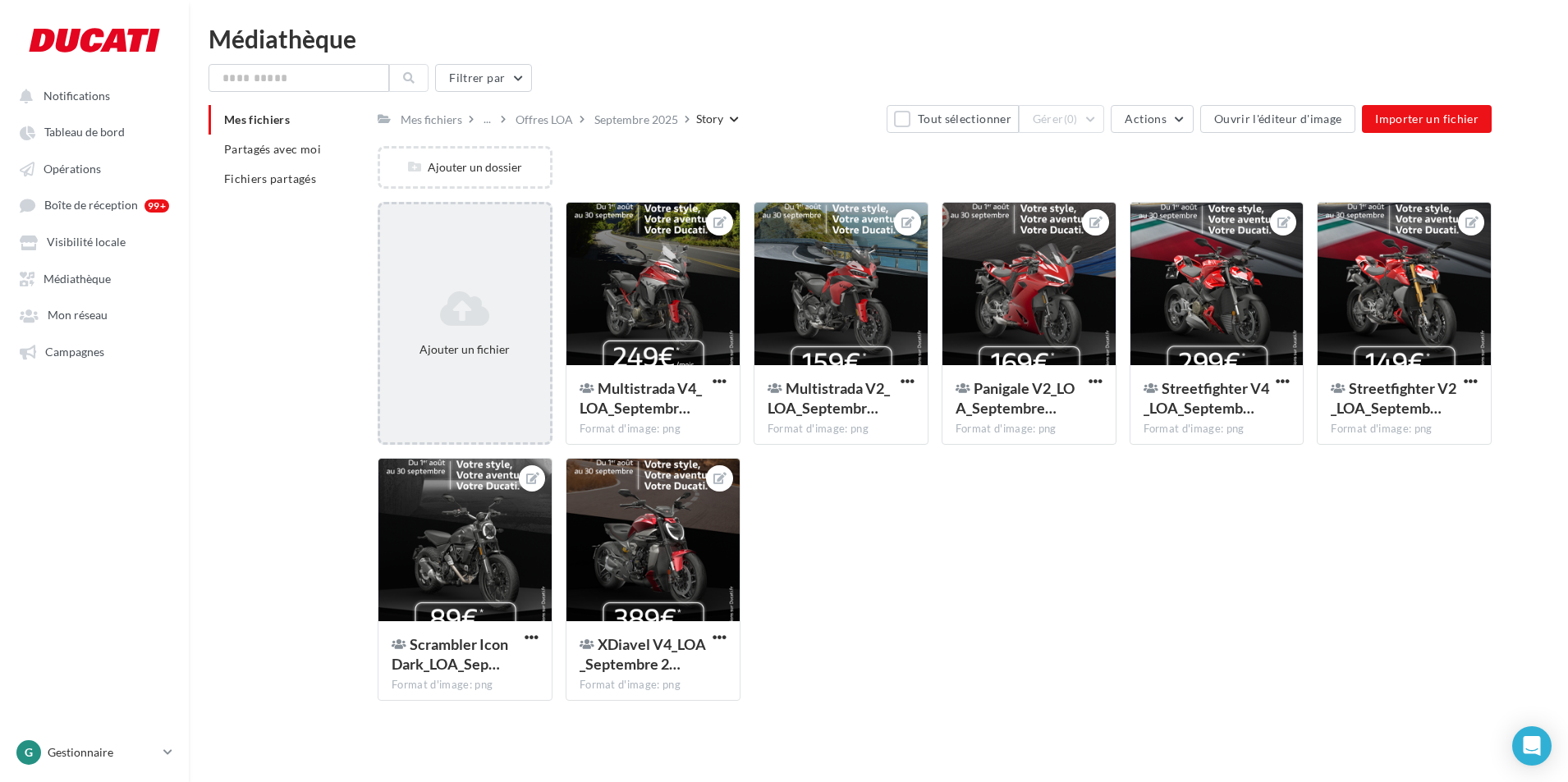
click at [484, 274] on div "Ajouter un fichier" at bounding box center [466, 324] width 175 height 243
